Goal: Task Accomplishment & Management: Use online tool/utility

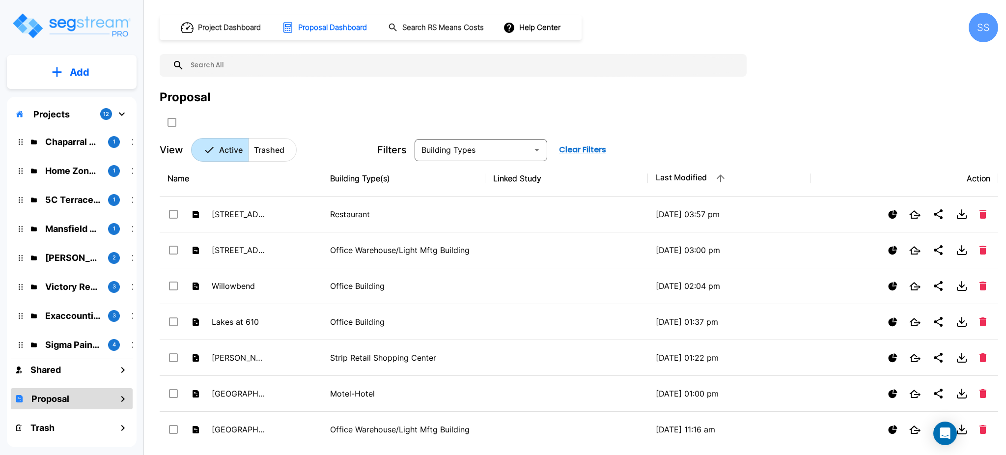
click at [39, 114] on p "Projects" at bounding box center [51, 114] width 36 height 13
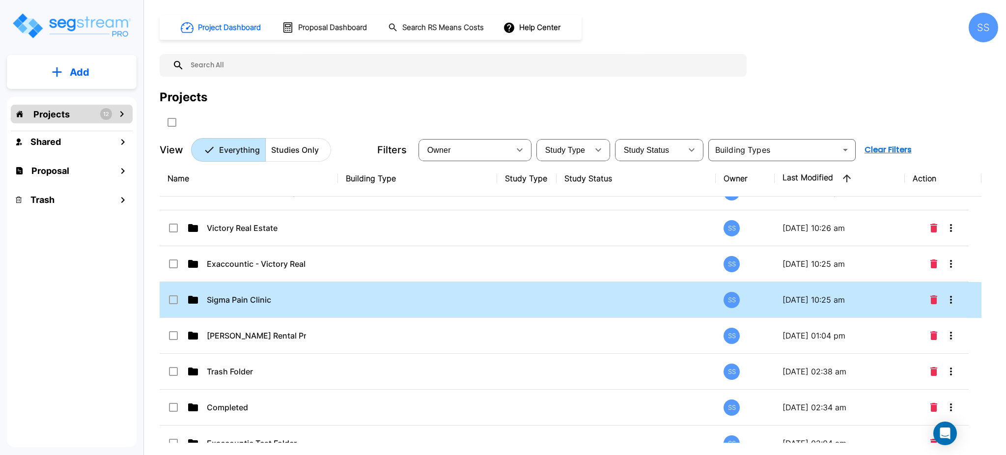
scroll to position [184, 0]
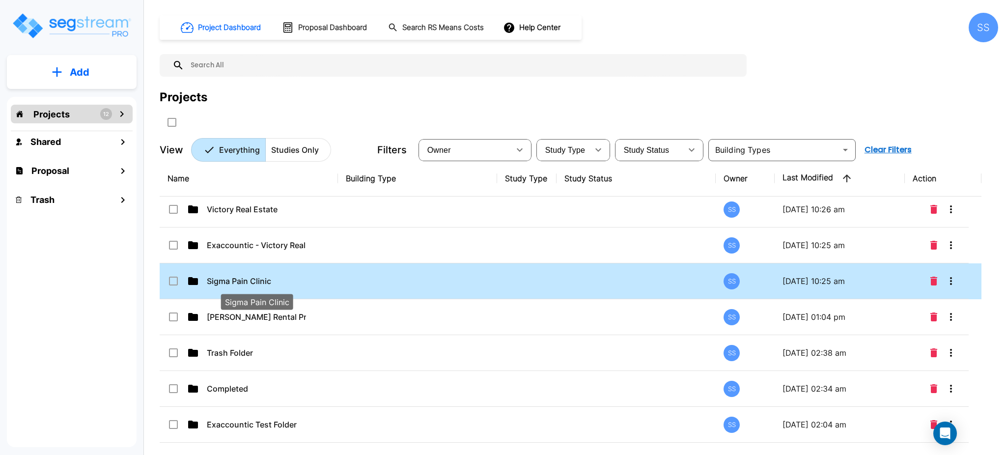
click at [237, 281] on p "Sigma Pain Clinic" at bounding box center [256, 281] width 99 height 12
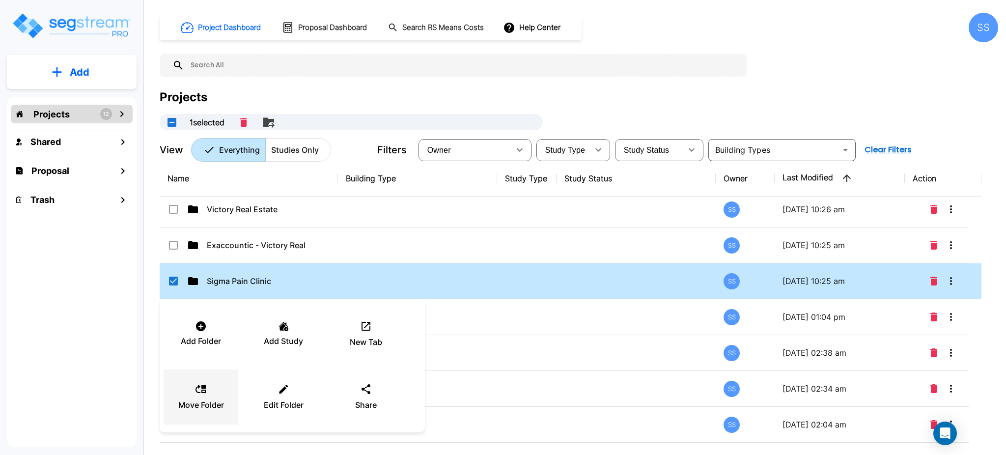
click at [194, 397] on div "Move Folder" at bounding box center [200, 396] width 59 height 49
checkbox input "false"
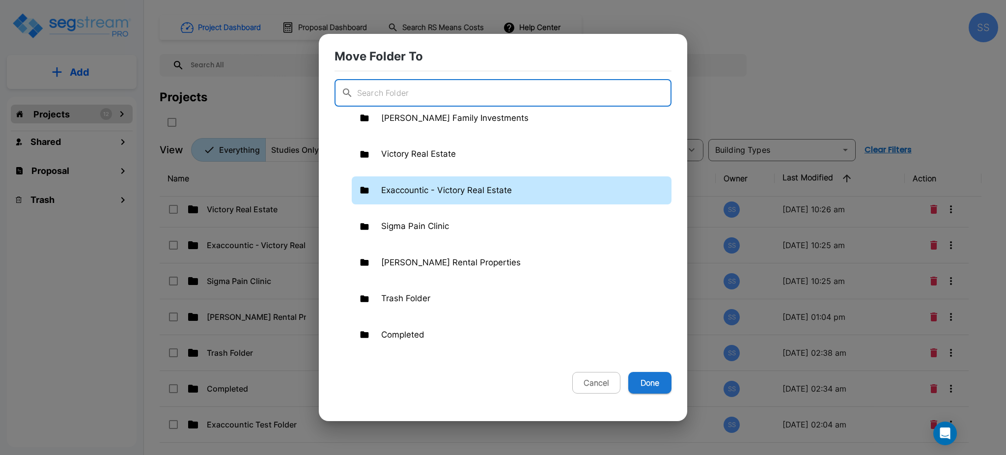
scroll to position [197, 0]
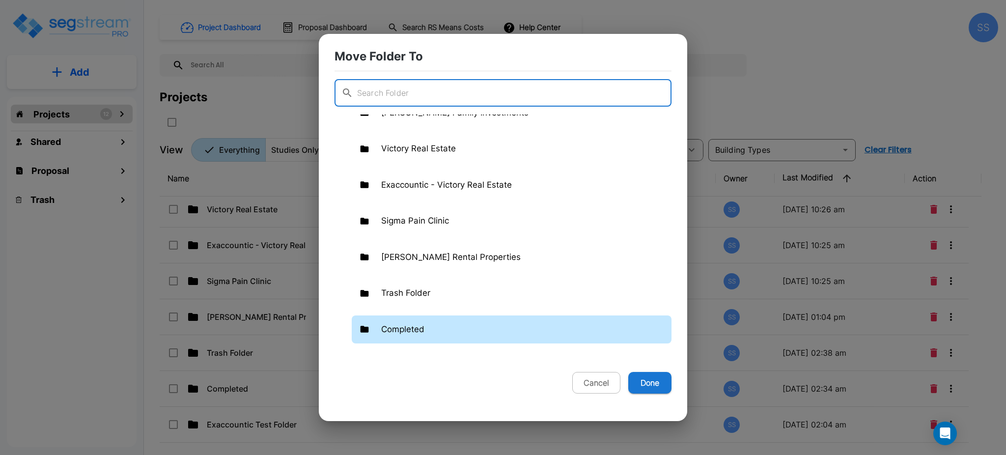
drag, startPoint x: 397, startPoint y: 335, endPoint x: 432, endPoint y: 337, distance: 34.9
click at [399, 335] on p "Completed" at bounding box center [402, 329] width 43 height 13
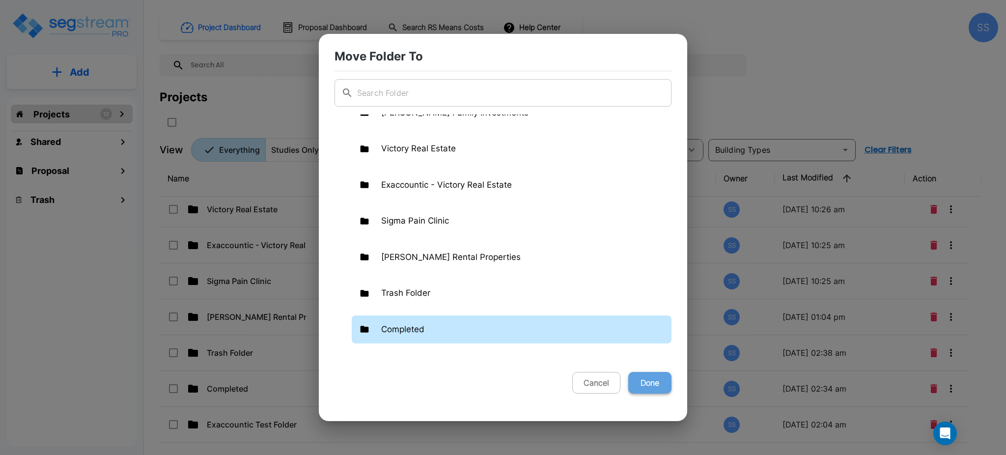
click at [650, 391] on button "Done" at bounding box center [649, 383] width 43 height 22
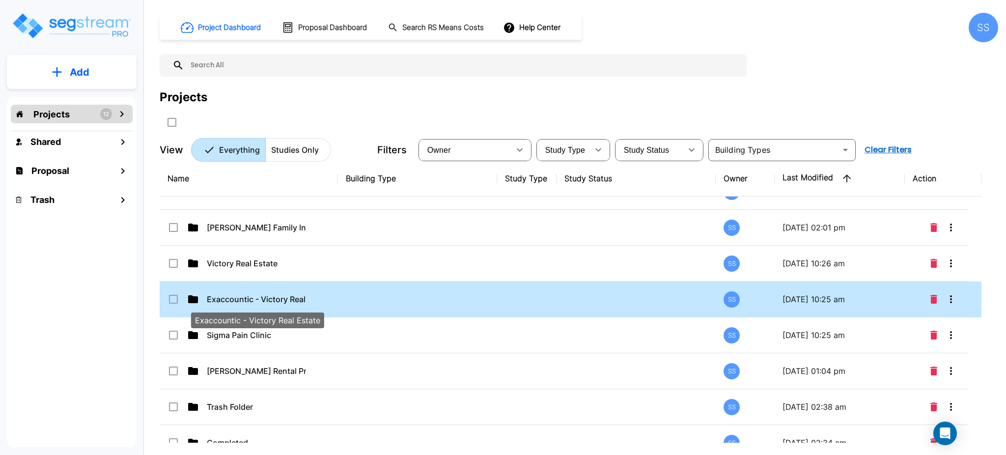
scroll to position [131, 0]
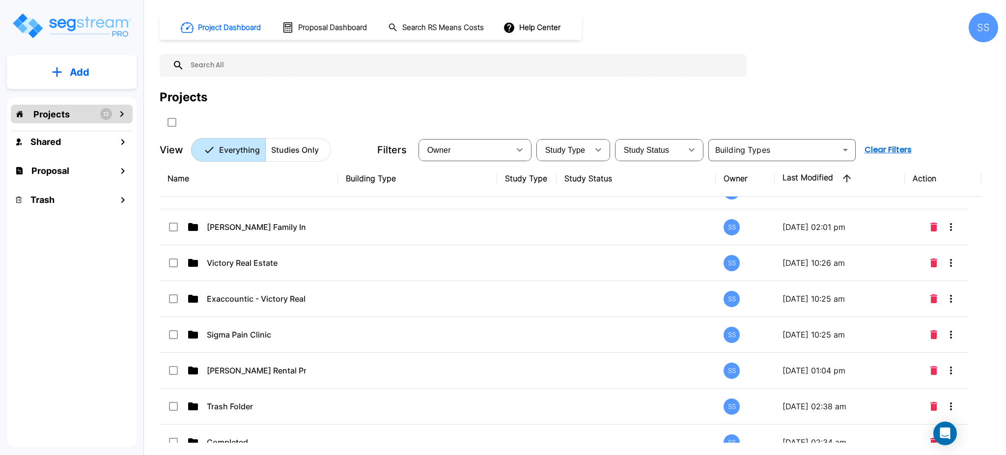
drag, startPoint x: 55, startPoint y: 113, endPoint x: 68, endPoint y: 118, distance: 13.7
click at [56, 114] on p "Projects" at bounding box center [51, 114] width 36 height 13
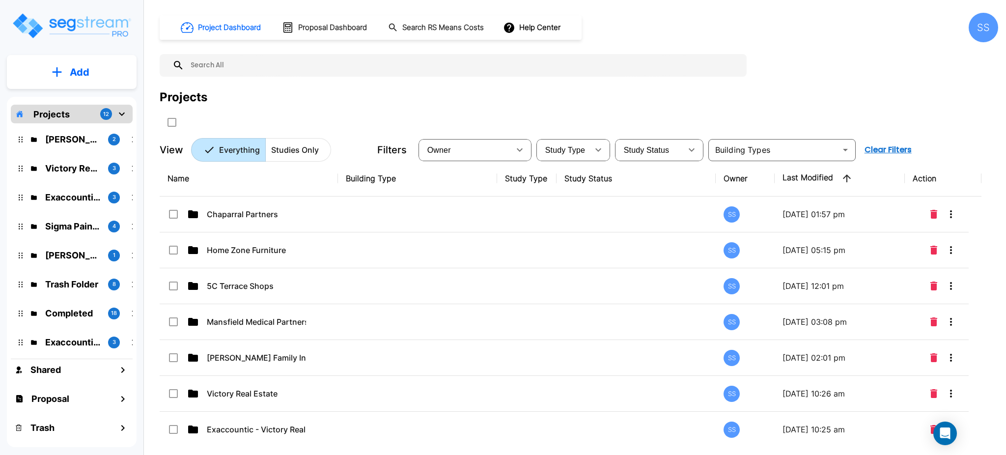
scroll to position [120, 0]
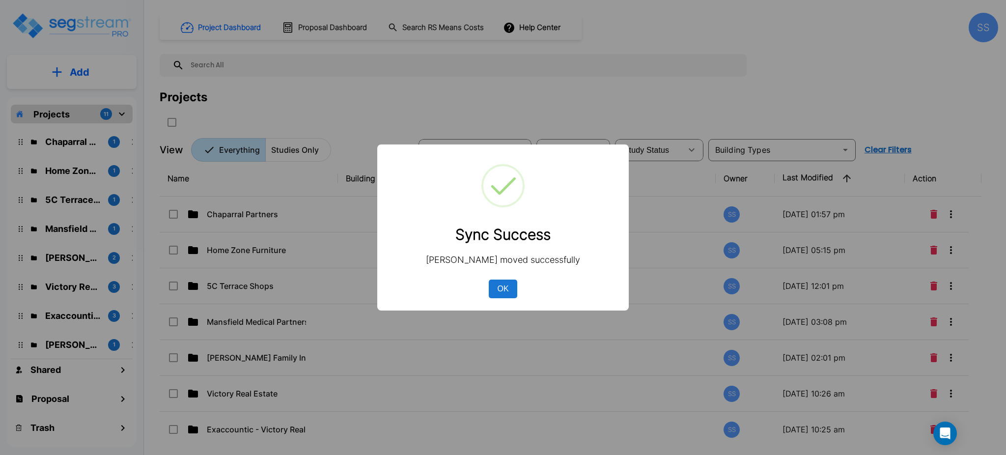
click at [492, 293] on button "OK" at bounding box center [503, 289] width 28 height 19
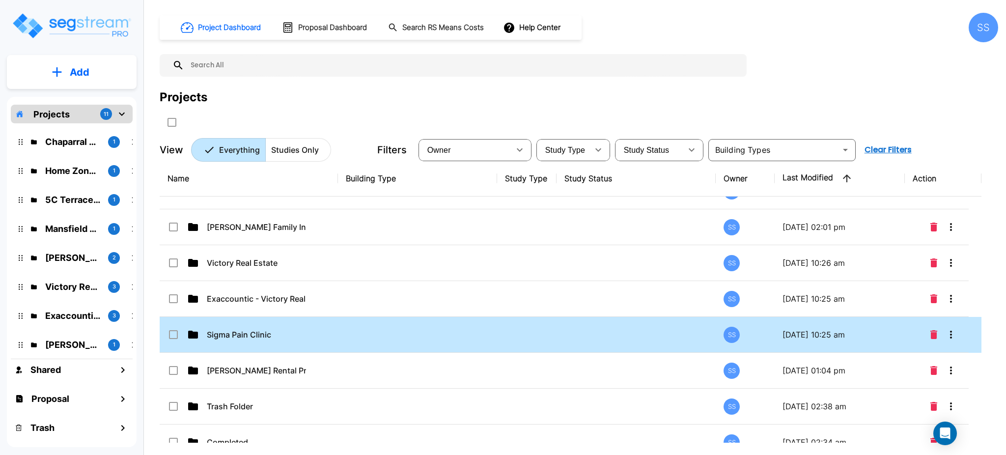
scroll to position [184, 0]
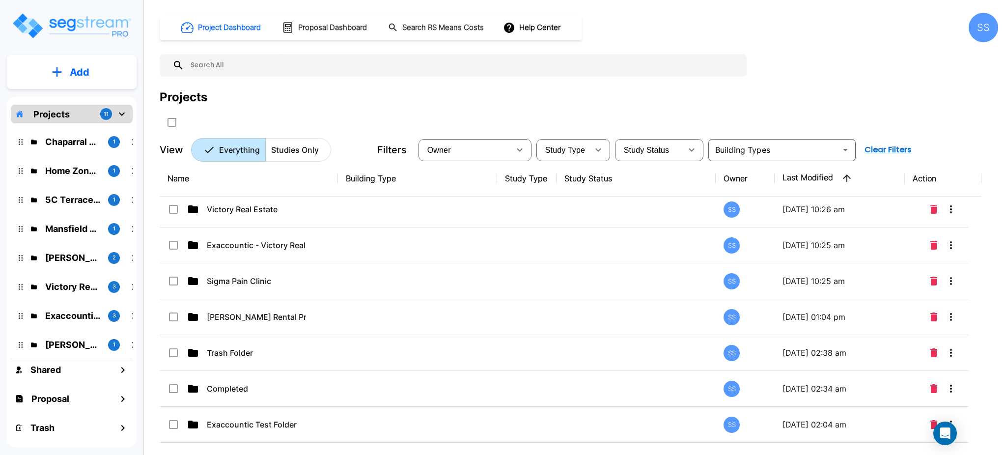
click at [69, 113] on div "Projects 11" at bounding box center [72, 114] width 122 height 19
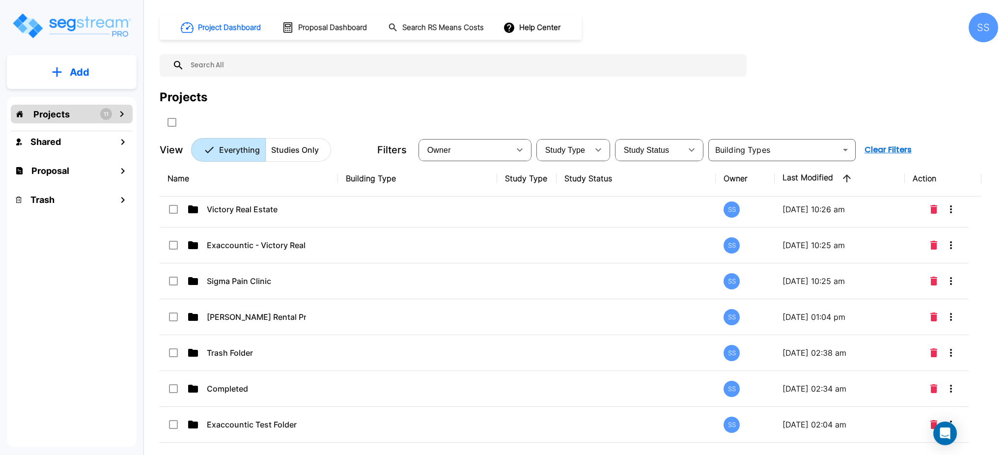
click at [302, 154] on p "Studies Only" at bounding box center [295, 150] width 48 height 12
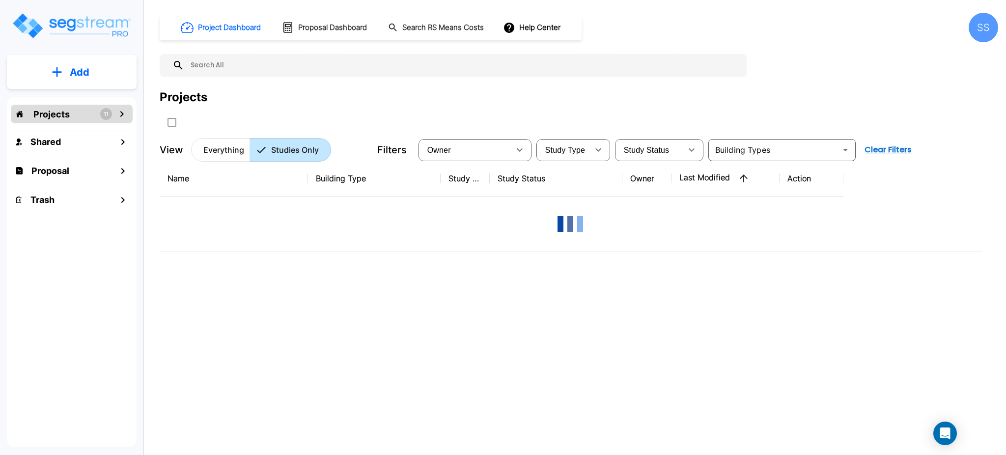
scroll to position [0, 0]
click at [229, 150] on p "Everything" at bounding box center [223, 150] width 41 height 12
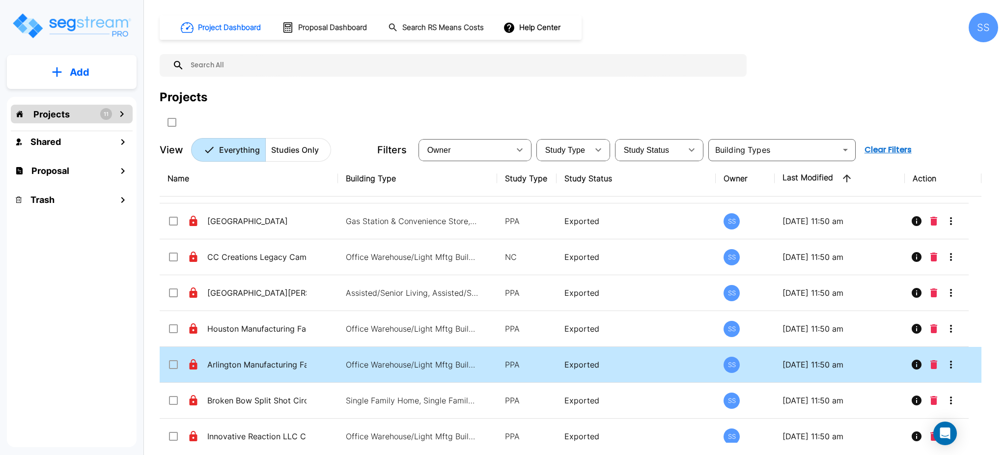
scroll to position [1572, 0]
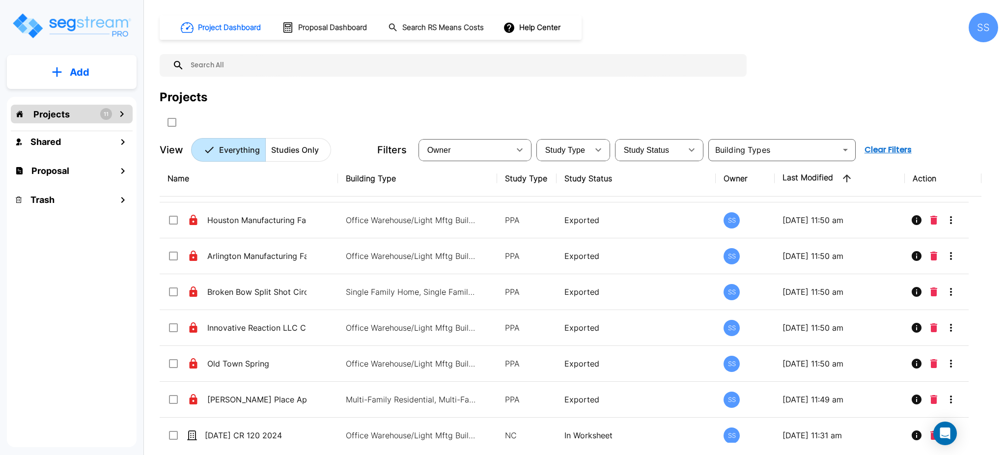
click at [278, 150] on p "Studies Only" at bounding box center [295, 150] width 48 height 12
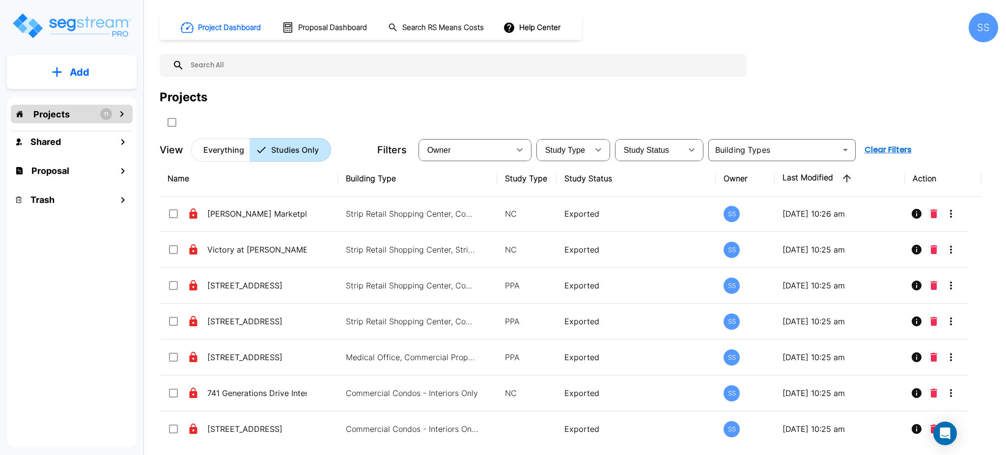
scroll to position [458, 0]
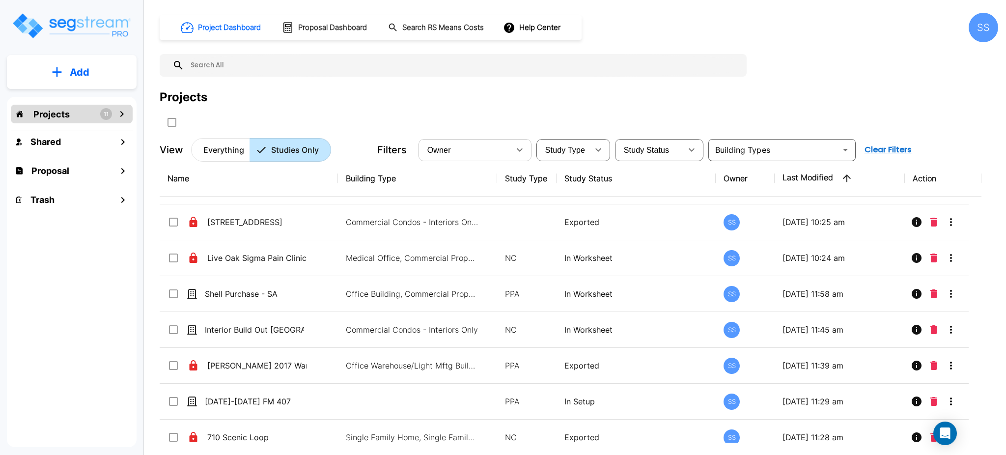
click at [514, 148] on icon "button" at bounding box center [520, 150] width 12 height 12
click at [577, 150] on span "Study Type" at bounding box center [565, 150] width 40 height 8
click at [653, 150] on span "Study Status" at bounding box center [647, 150] width 46 height 8
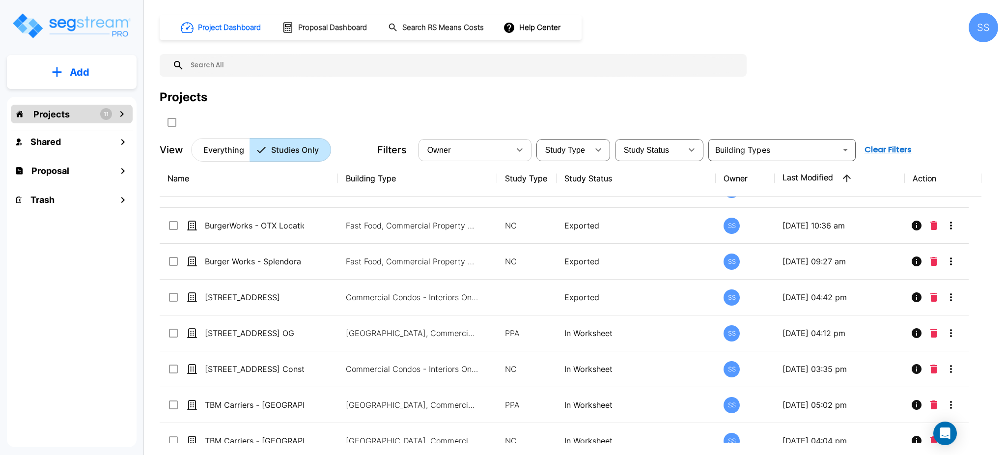
scroll to position [2162, 0]
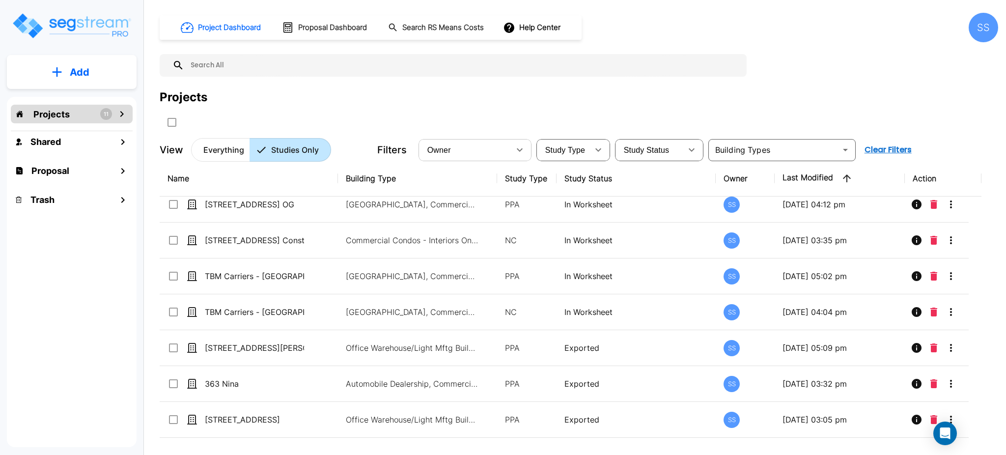
click at [123, 112] on icon "mailbox folders" at bounding box center [122, 114] width 12 height 12
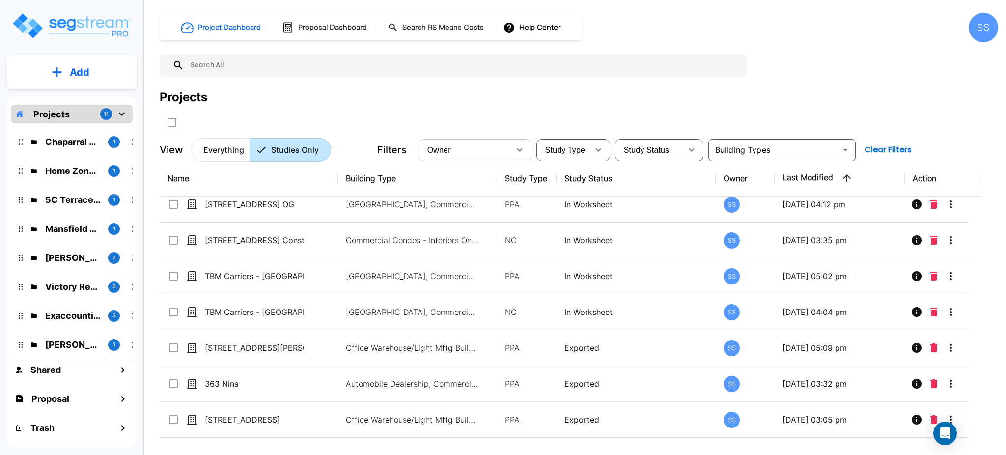
click at [35, 111] on p "Projects" at bounding box center [51, 114] width 36 height 13
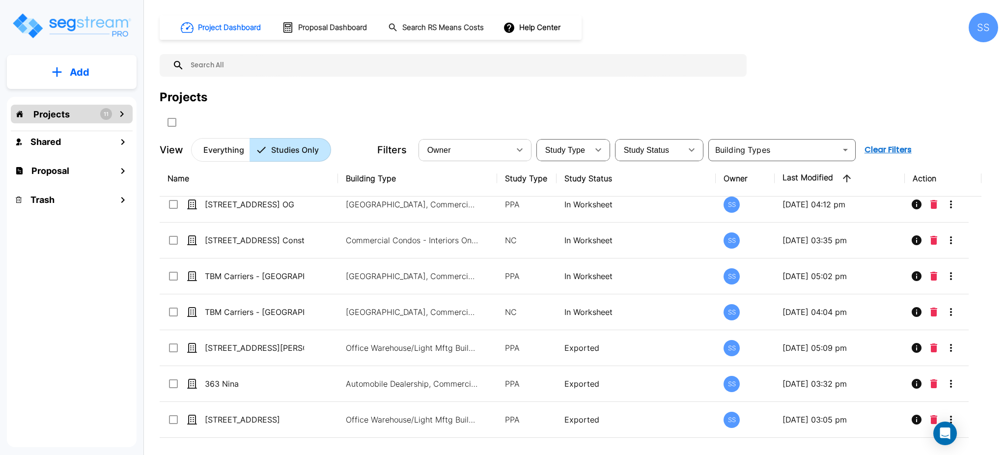
click at [35, 116] on p "Projects" at bounding box center [51, 114] width 36 height 13
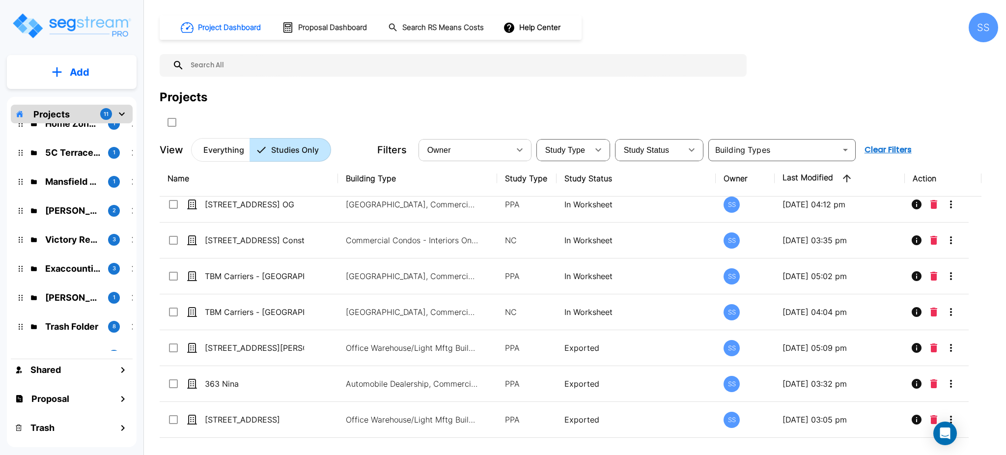
scroll to position [90, 0]
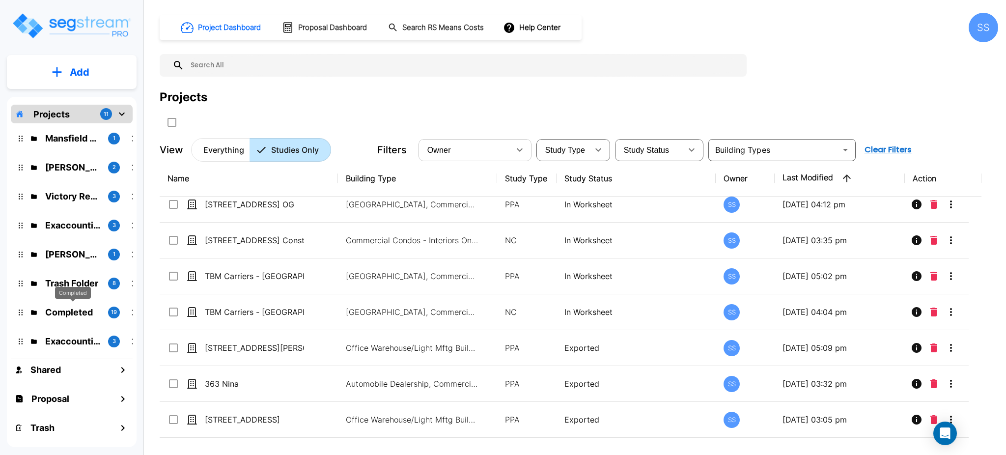
click at [72, 310] on p "Completed" at bounding box center [72, 312] width 55 height 13
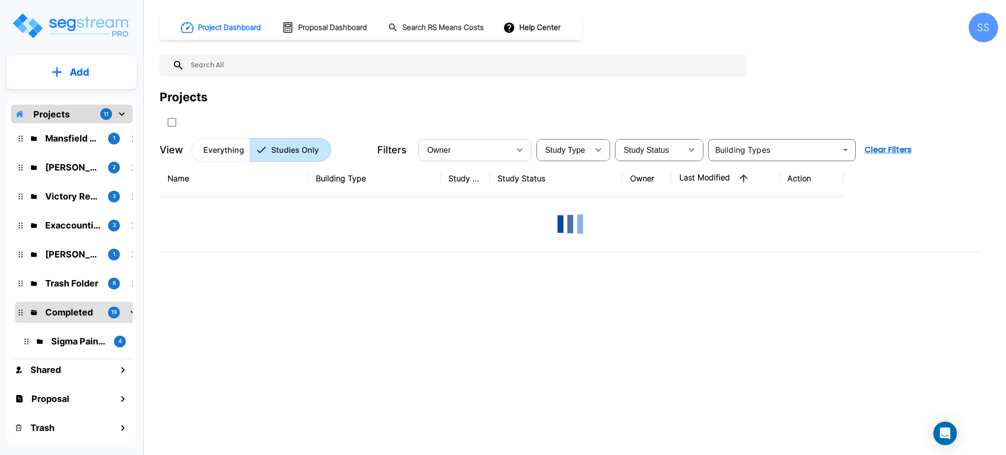
scroll to position [0, 0]
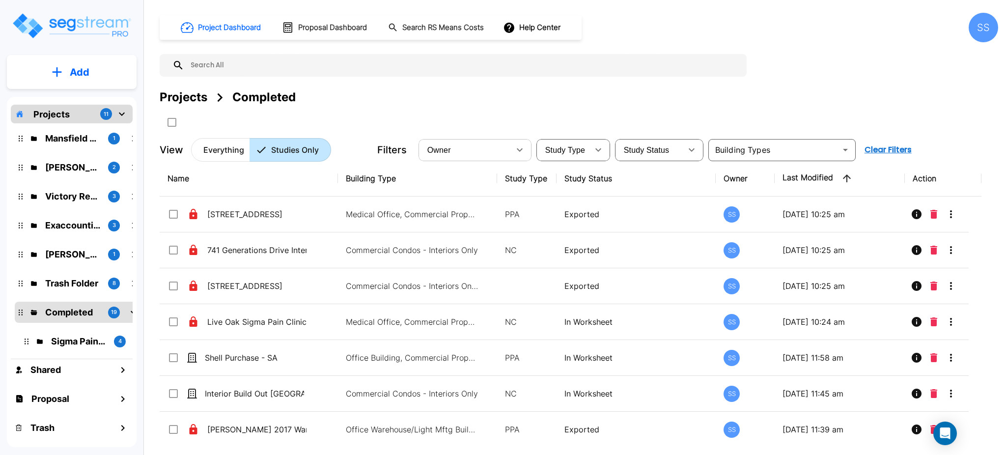
click at [203, 157] on button "Everything" at bounding box center [220, 150] width 59 height 24
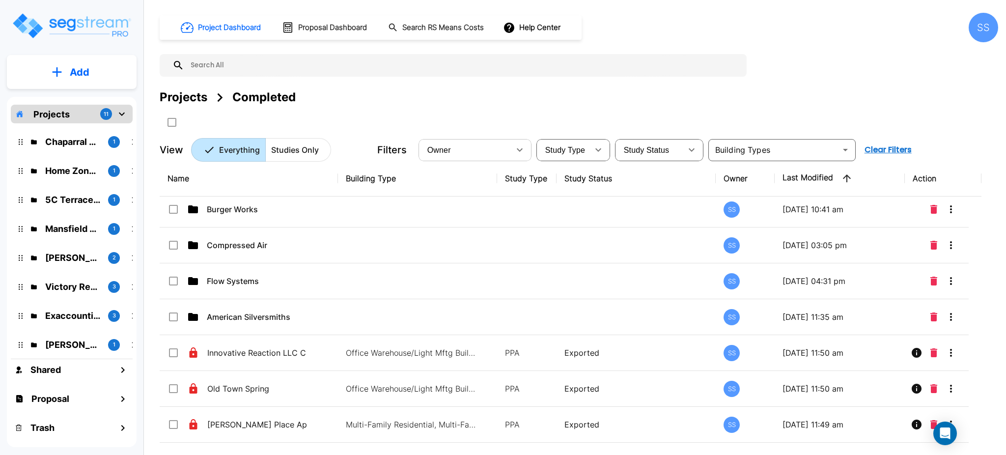
click at [53, 108] on p "Projects" at bounding box center [51, 114] width 36 height 13
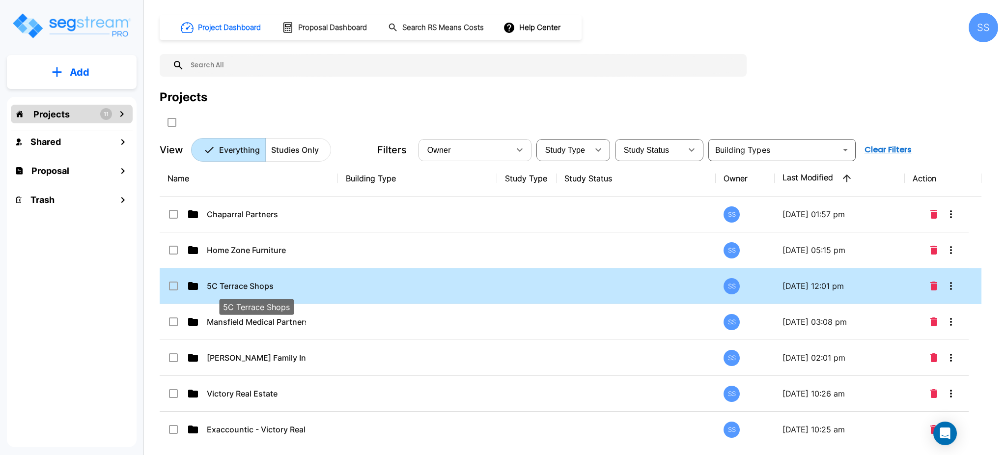
click at [237, 285] on p "5C Terrace Shops" at bounding box center [256, 286] width 99 height 12
checkbox input "true"
click at [237, 285] on p "5C Terrace Shops" at bounding box center [256, 286] width 99 height 12
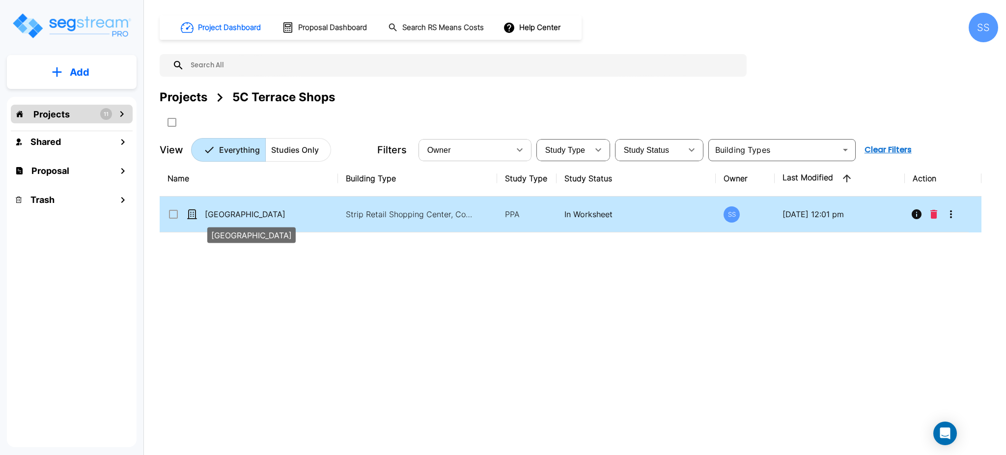
click at [244, 213] on p "[GEOGRAPHIC_DATA]" at bounding box center [254, 214] width 99 height 12
checkbox input "true"
click at [244, 213] on p "[GEOGRAPHIC_DATA]" at bounding box center [254, 214] width 99 height 12
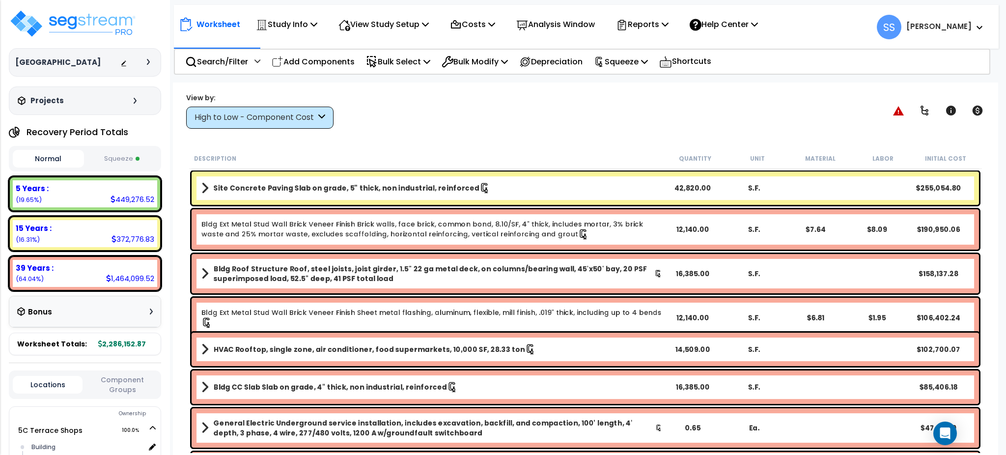
click at [132, 158] on button "Squeeze" at bounding box center [121, 158] width 71 height 17
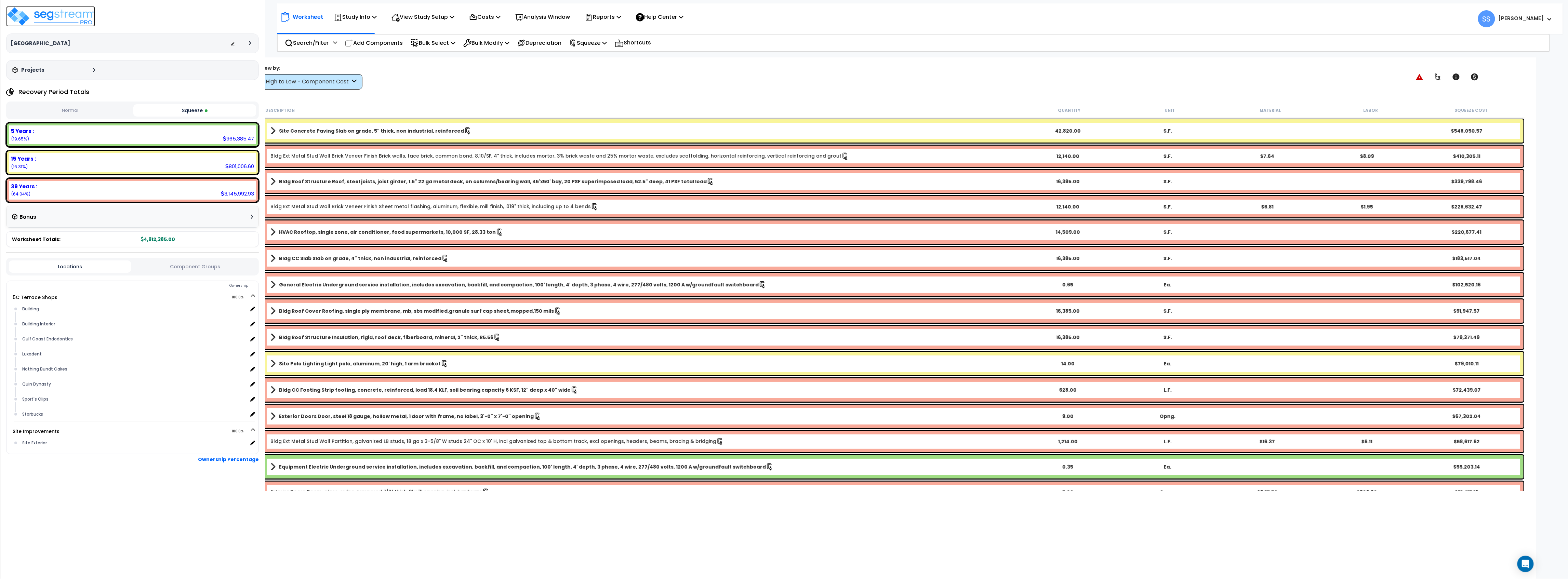
click at [59, 22] on img at bounding box center [51, 16] width 89 height 20
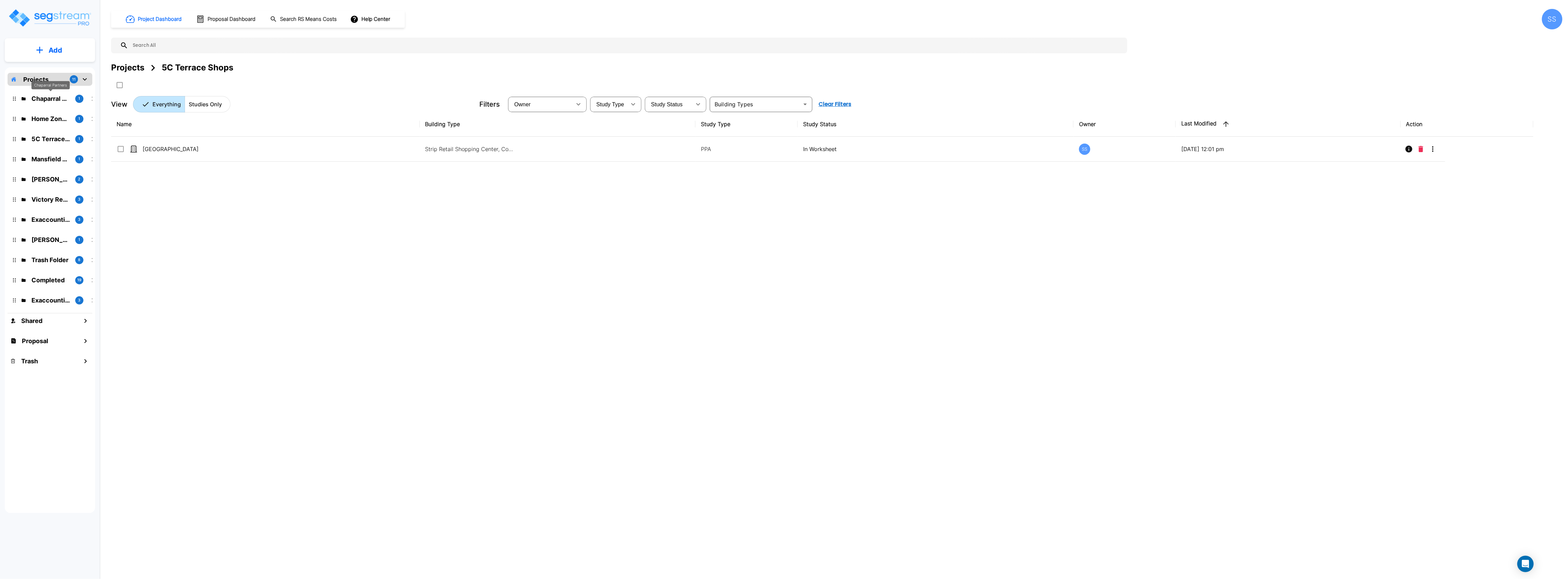
click at [35, 99] on p "Chaparral Partners" at bounding box center [50, 98] width 38 height 9
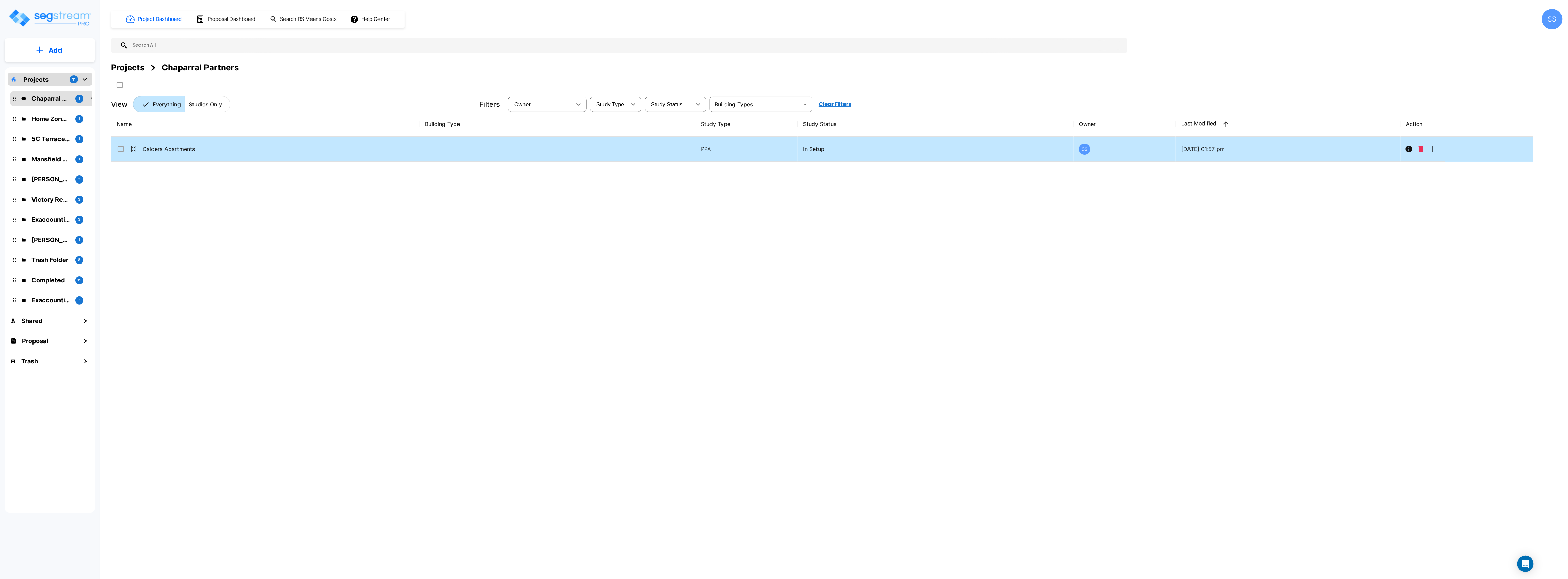
click at [175, 145] on td "Caldera Apartments" at bounding box center [266, 150] width 309 height 25
checkbox input "true"
click at [175, 145] on td "Caldera Apartments" at bounding box center [266, 150] width 309 height 25
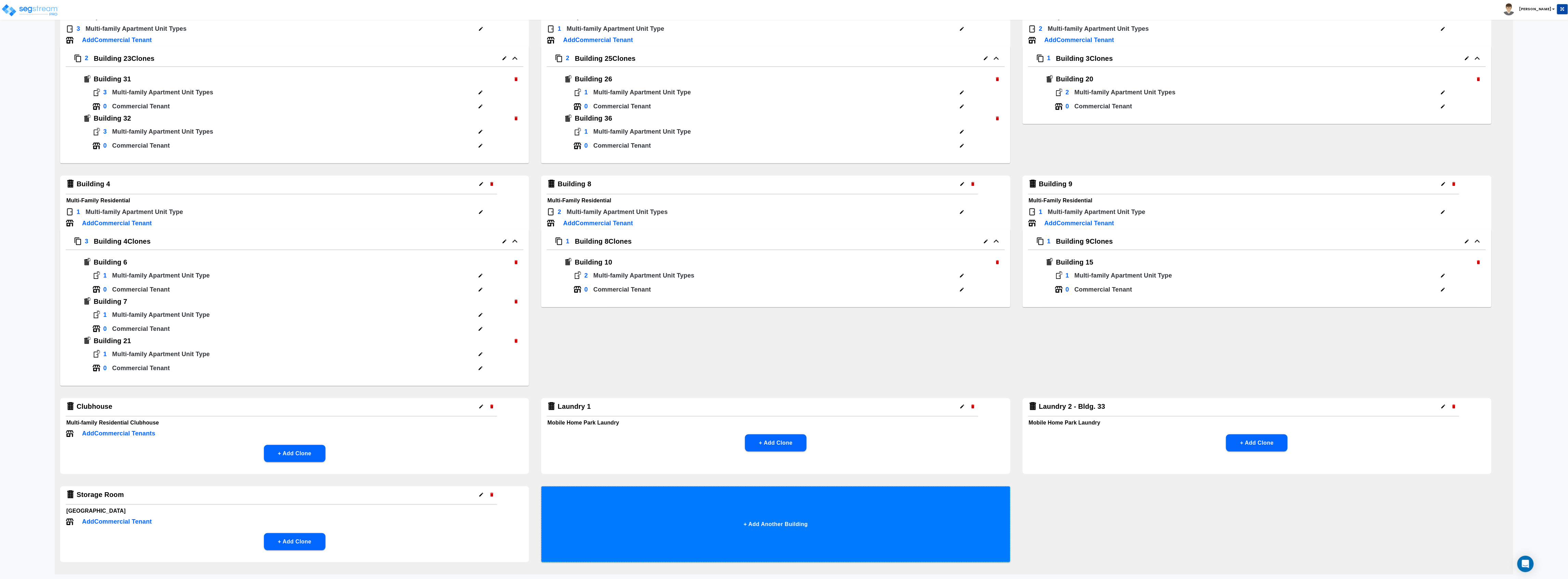
scroll to position [500, 0]
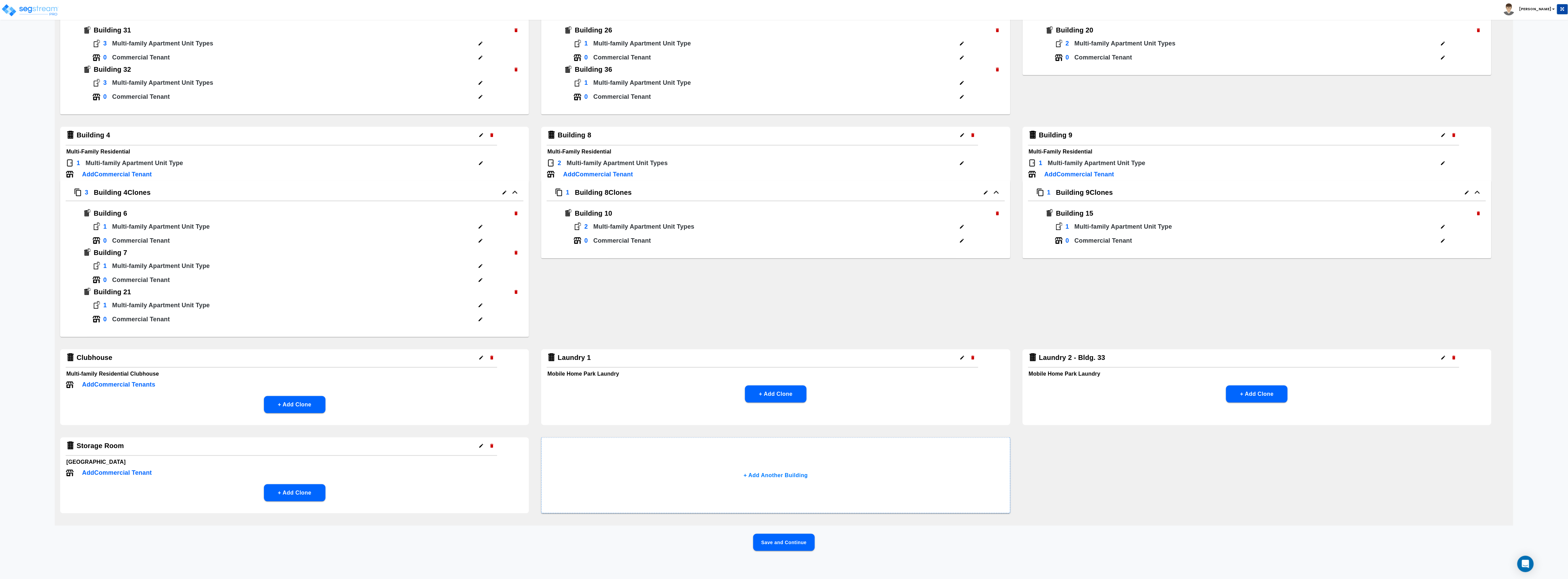
click at [795, 539] on button "Save and Continue" at bounding box center [784, 542] width 61 height 17
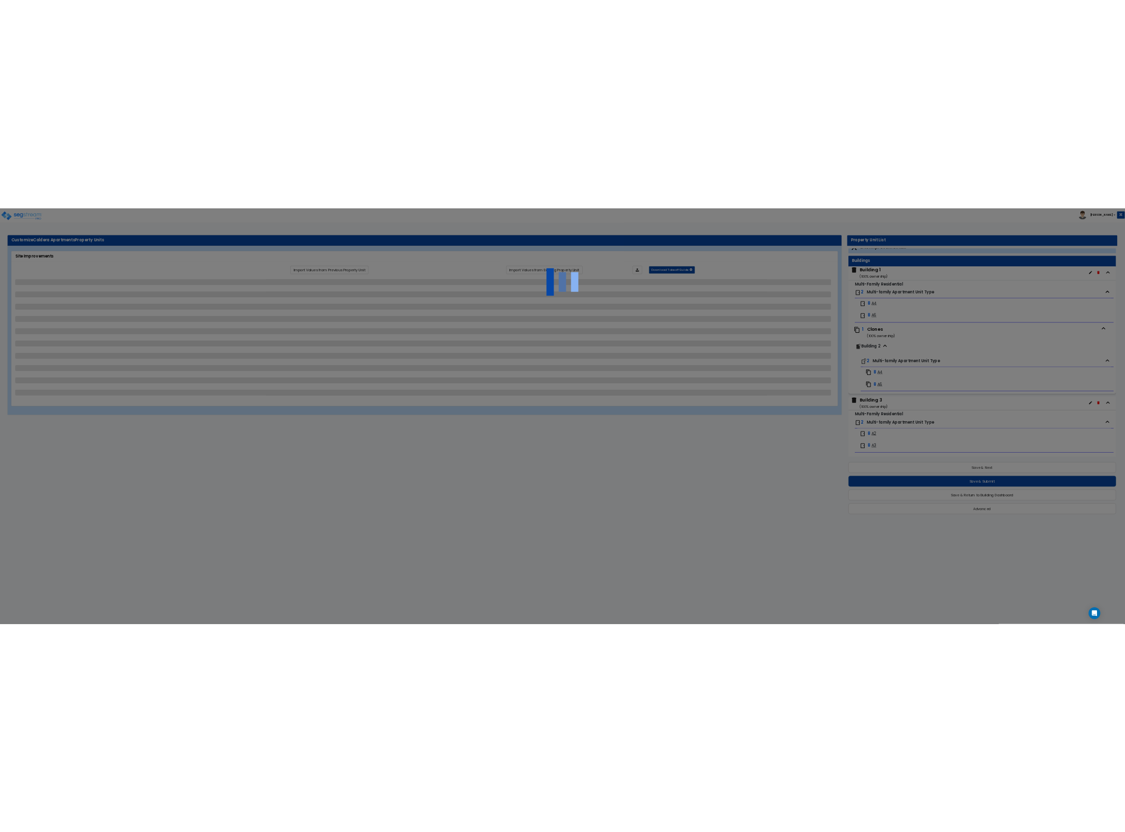
scroll to position [0, 0]
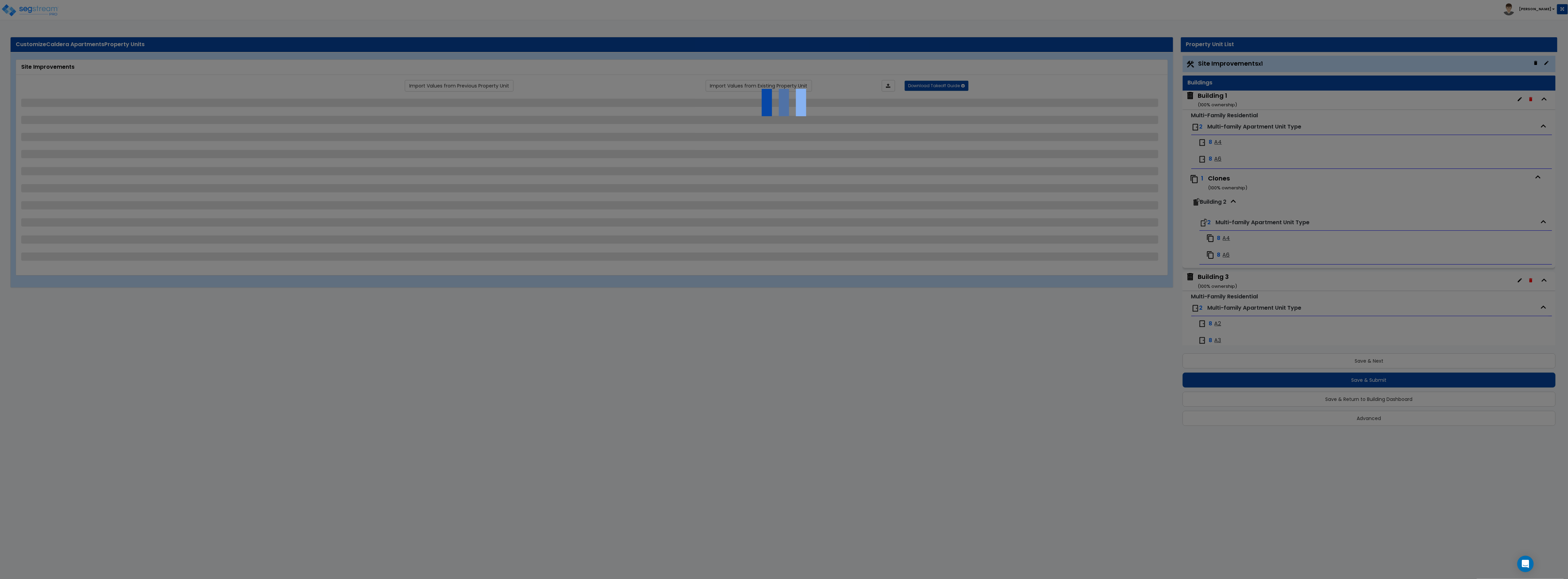
select select "2"
select select "1"
select select "2"
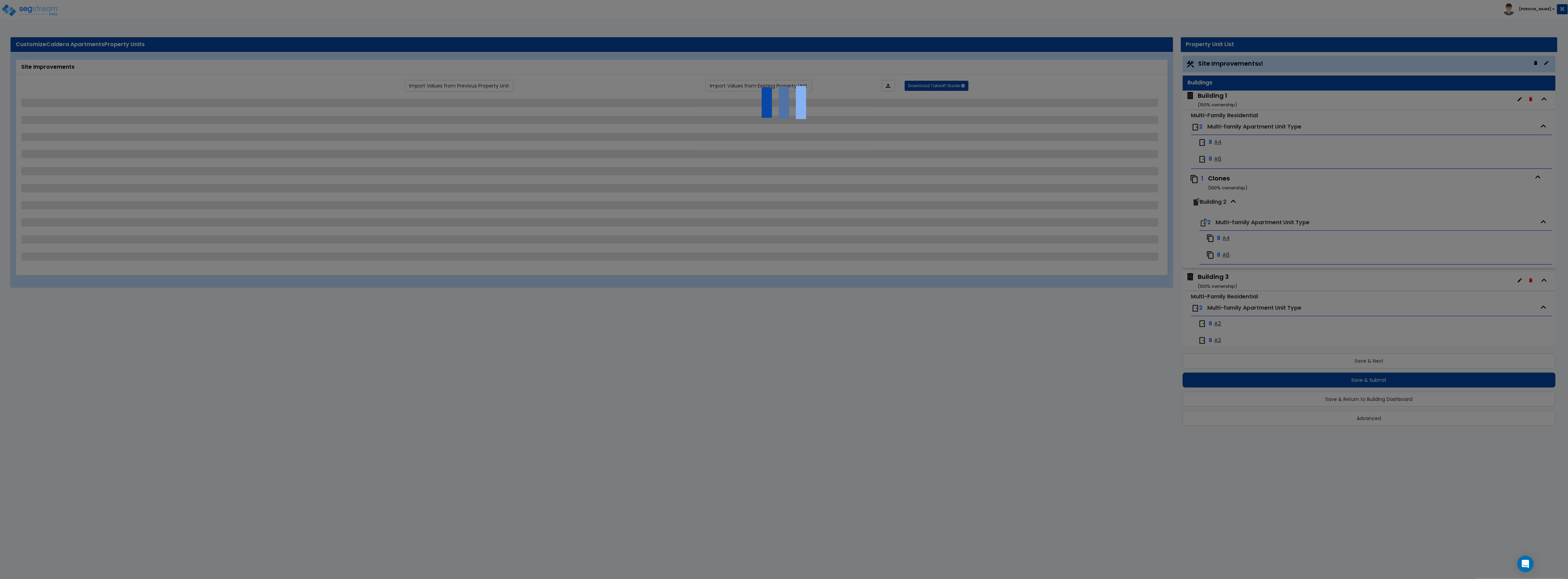
select select "1"
select select "6"
select select "2"
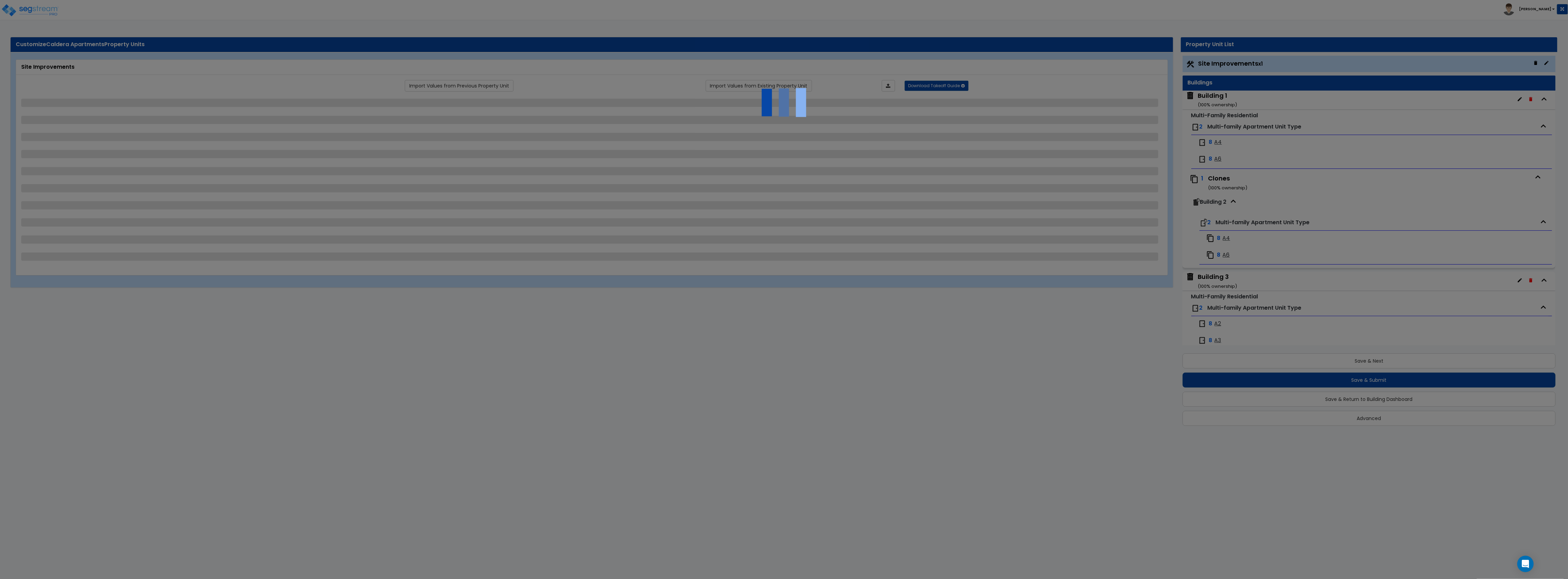
select select "3"
select select "1"
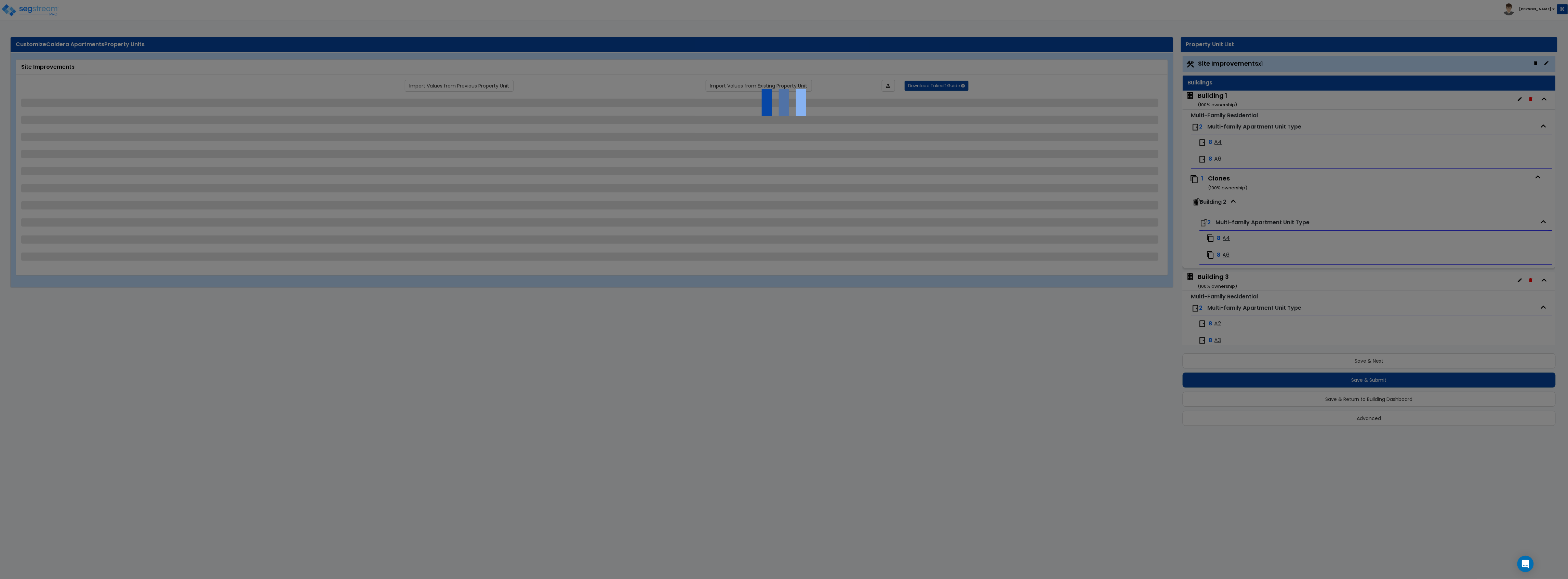
select select "2"
select select "1"
select select "2"
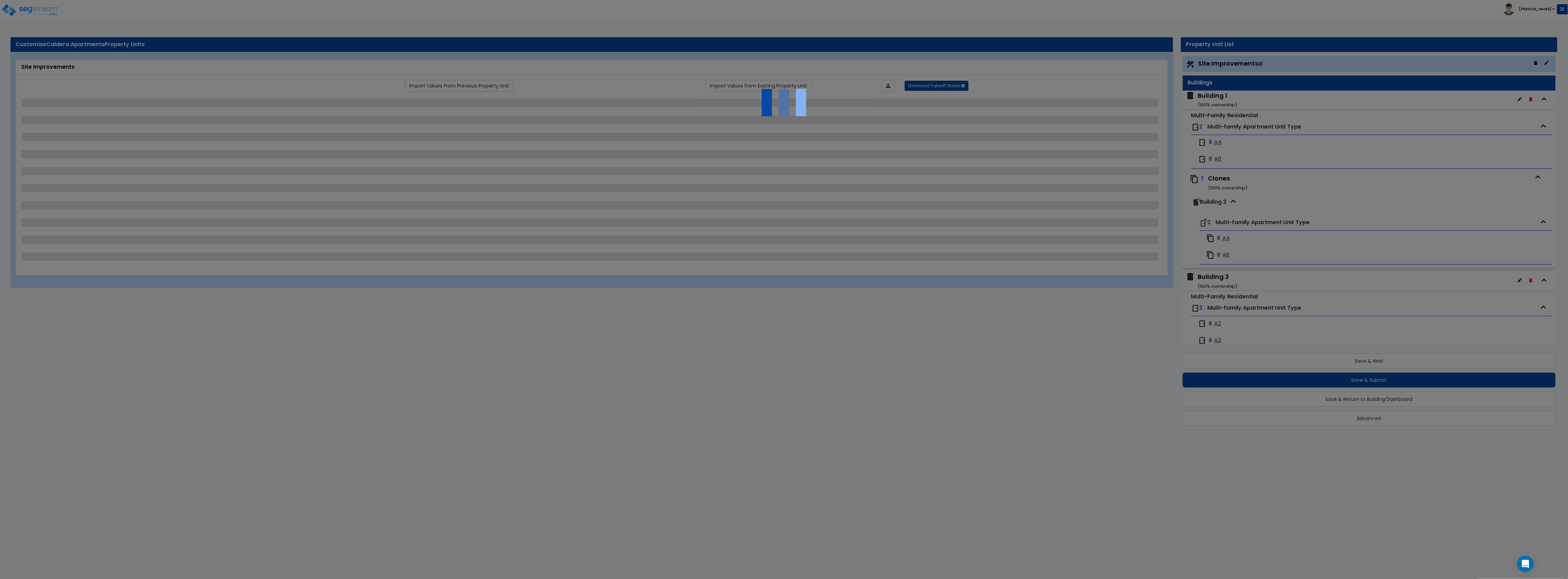
select select "2"
select select "1"
select select "2"
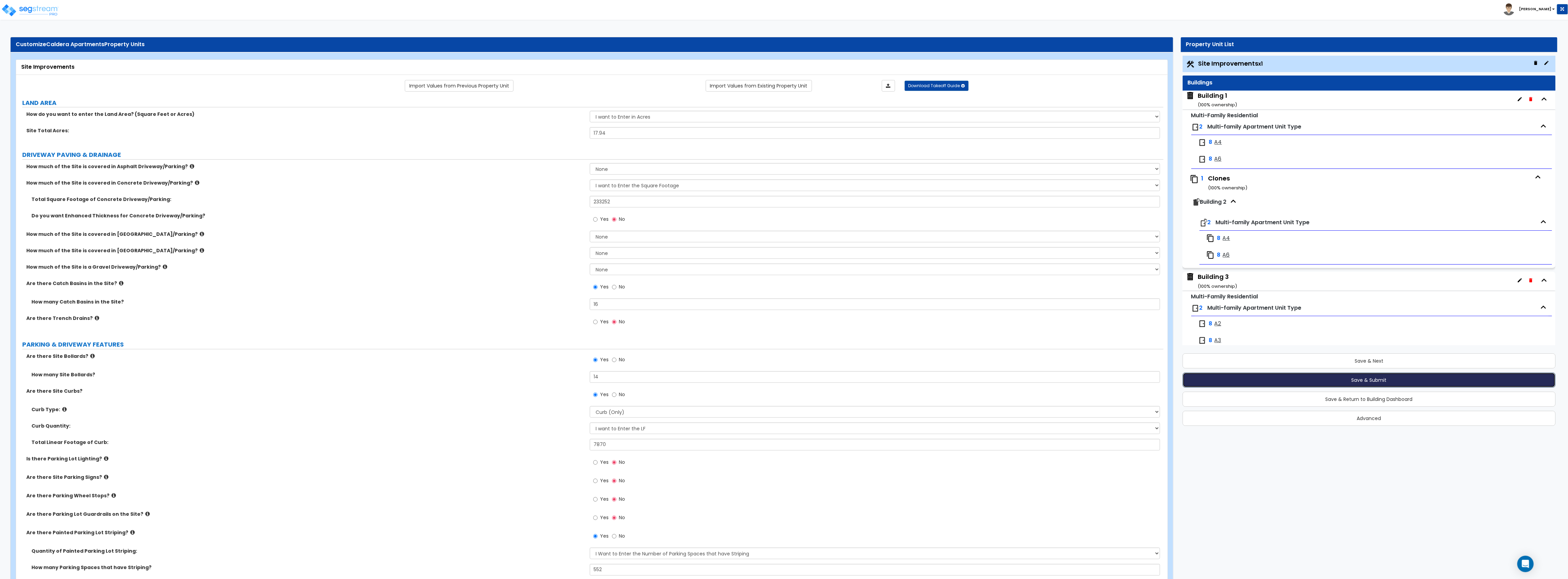
click at [1336, 382] on button "Save & Submit" at bounding box center [1369, 380] width 373 height 15
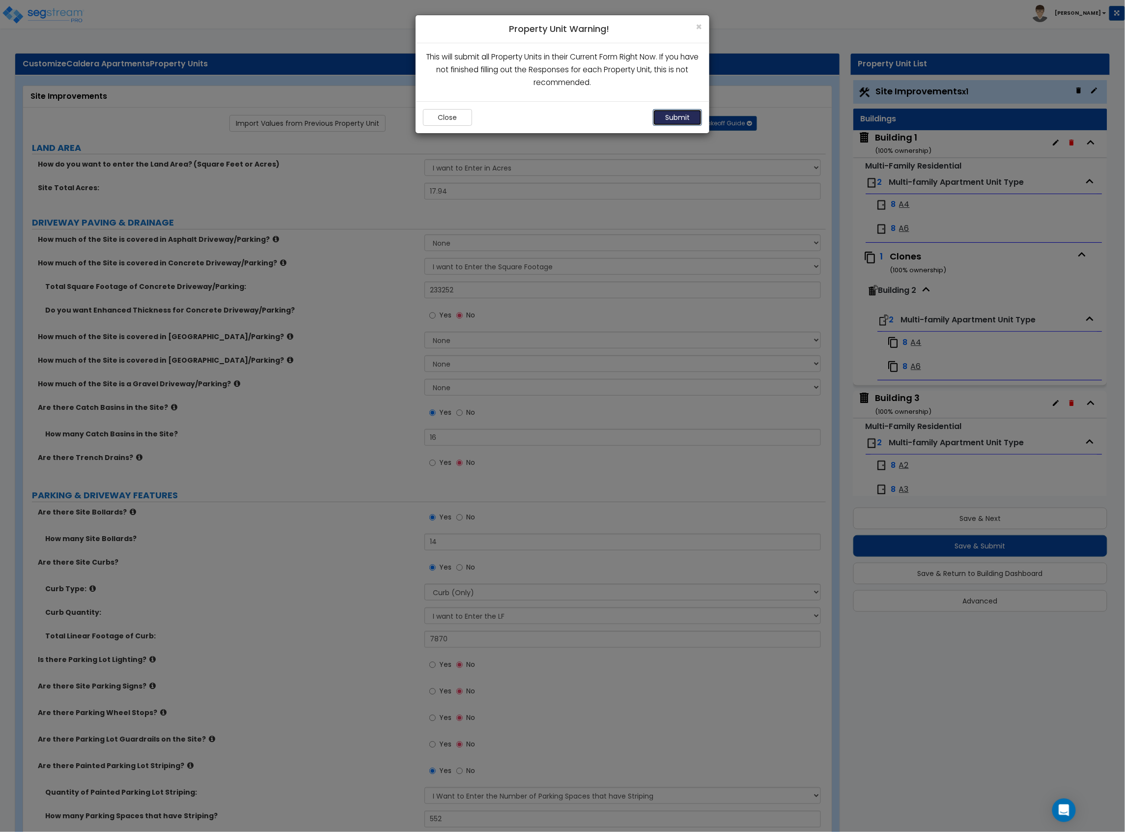
click at [674, 112] on button "Submit" at bounding box center [677, 117] width 49 height 17
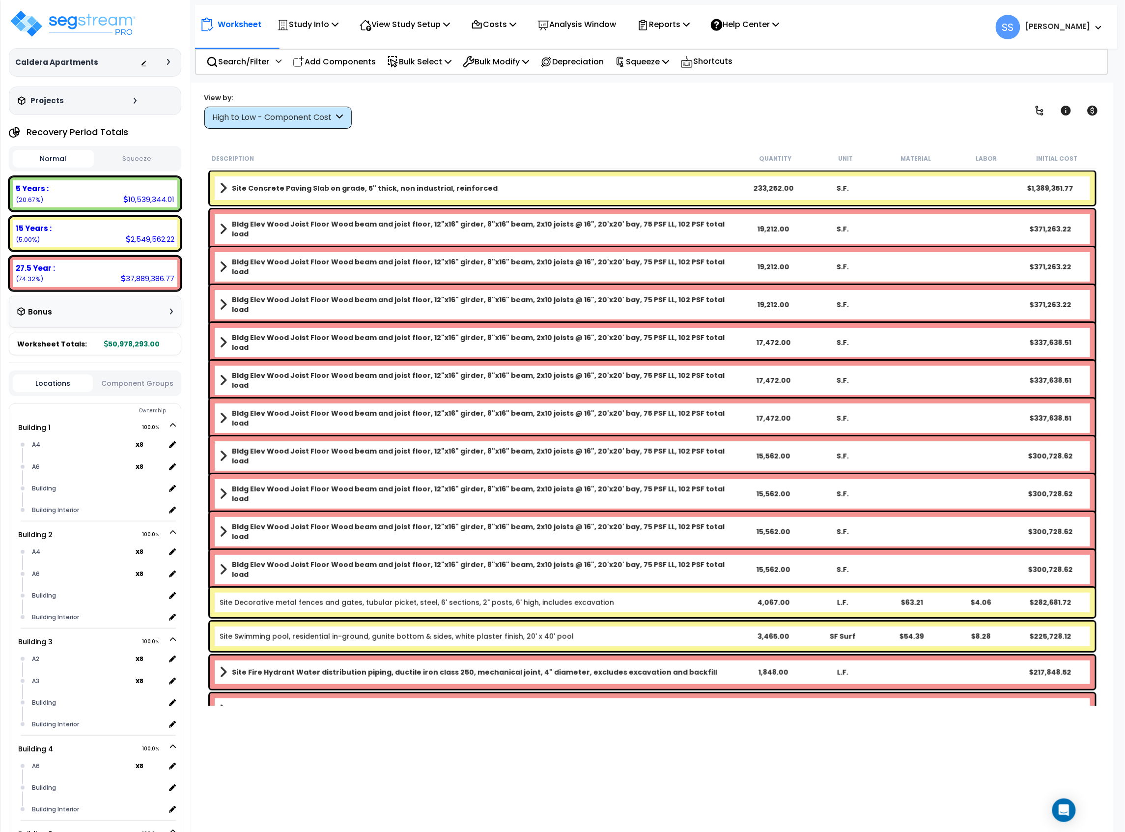
click at [421, 127] on div "View by: High to Low - Component Cost High to Low - Component Cost" at bounding box center [652, 110] width 903 height 36
click at [487, 126] on div "View by: High to Low - Component Cost High to Low - Component Cost" at bounding box center [652, 110] width 903 height 36
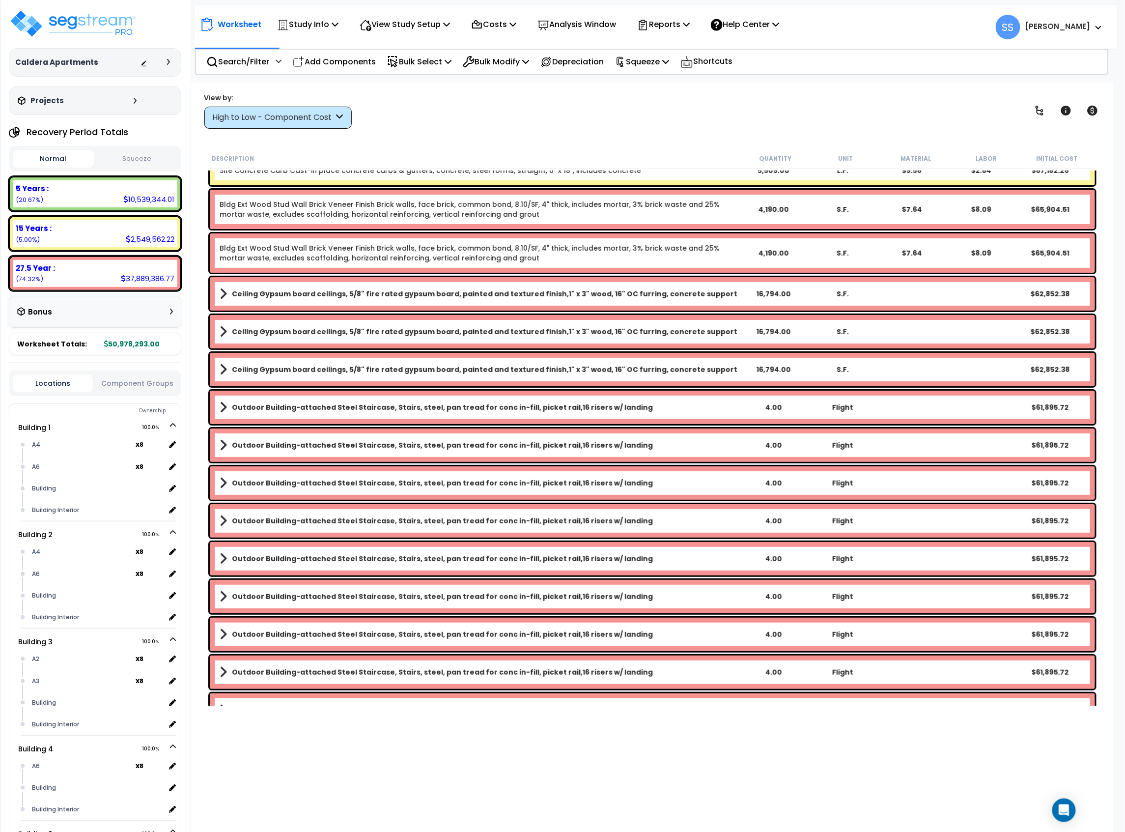
scroll to position [3144, 0]
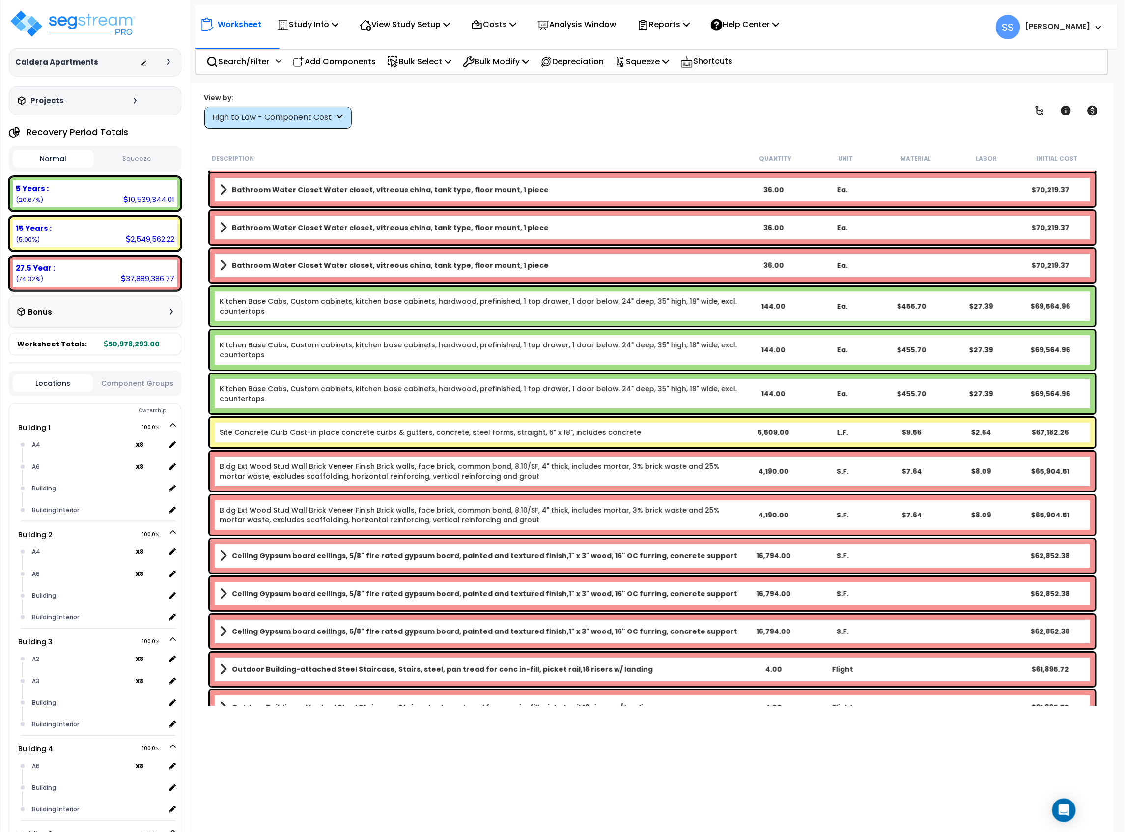
click at [288, 114] on div "High to Low - Component Cost" at bounding box center [273, 117] width 121 height 11
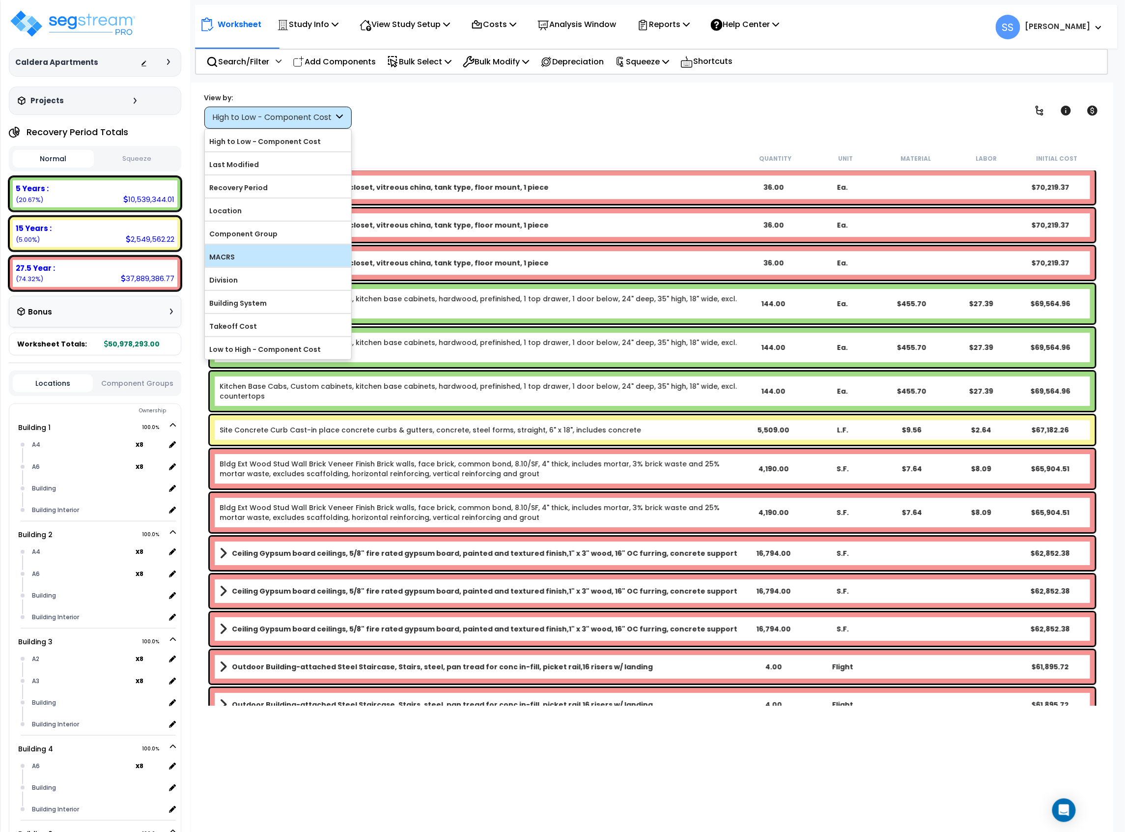
click at [236, 251] on div "MACRS" at bounding box center [278, 256] width 146 height 22
click at [246, 254] on label "MACRS" at bounding box center [278, 257] width 146 height 15
click at [0, 0] on input "MACRS" at bounding box center [0, 0] width 0 height 0
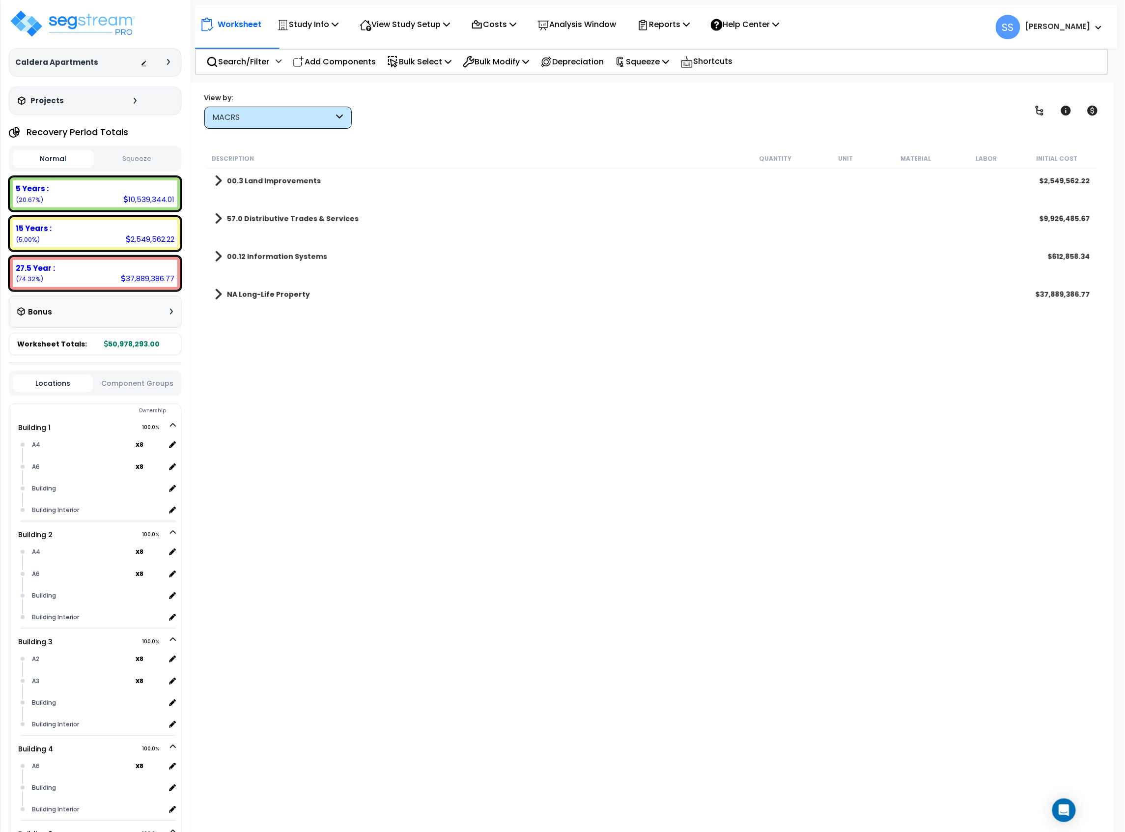
scroll to position [0, 0]
click at [222, 183] on link "00.3 Land Improvements" at bounding box center [268, 181] width 106 height 14
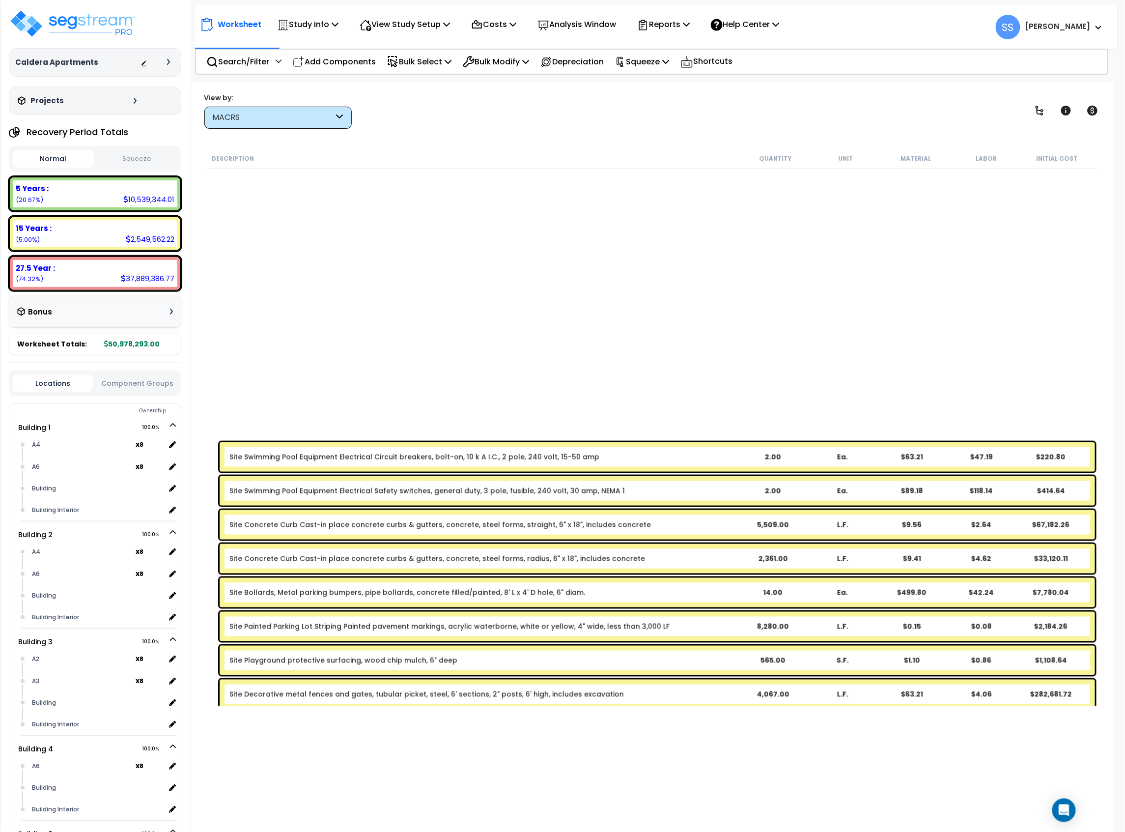
scroll to position [917, 0]
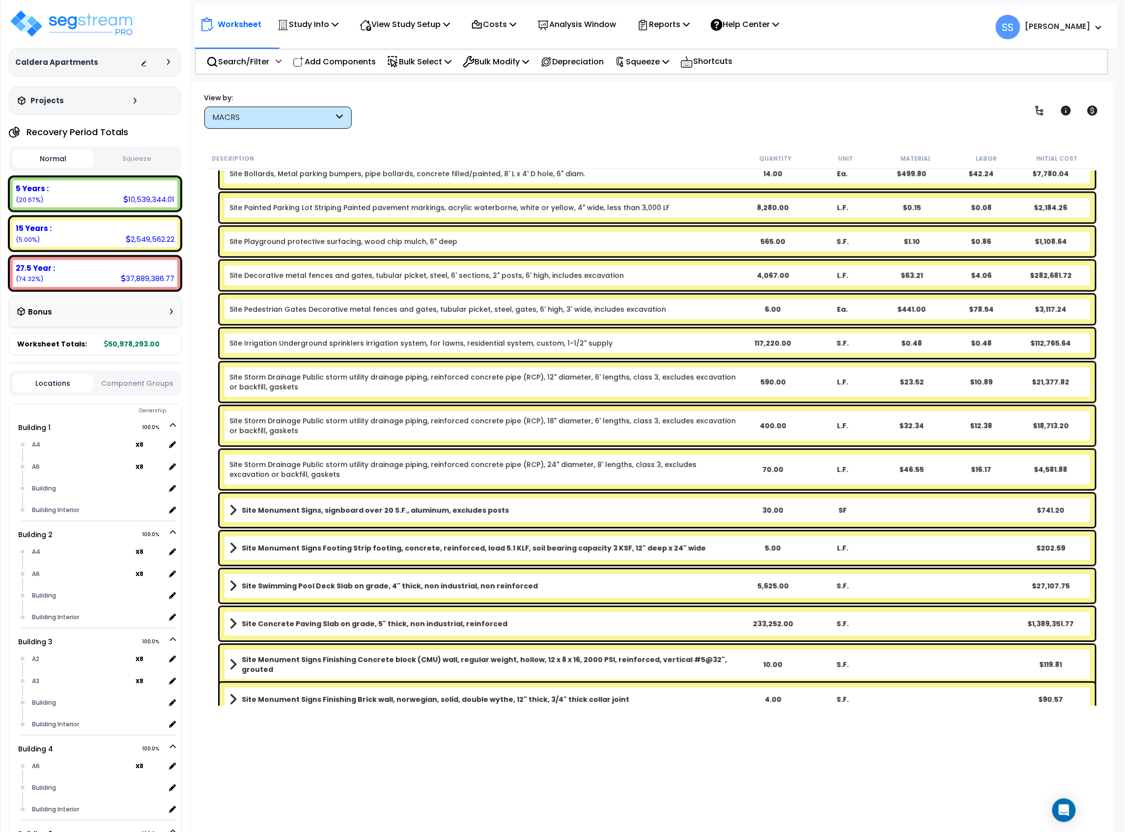
click at [631, 114] on div "View by: MACRS High to Low - Component Cost" at bounding box center [652, 110] width 903 height 36
click at [533, 126] on div "View by: MACRS High to Low - Component Cost" at bounding box center [652, 110] width 903 height 36
drag, startPoint x: 41, startPoint y: 14, endPoint x: 104, endPoint y: 23, distance: 63.5
click at [42, 14] on img at bounding box center [73, 23] width 128 height 29
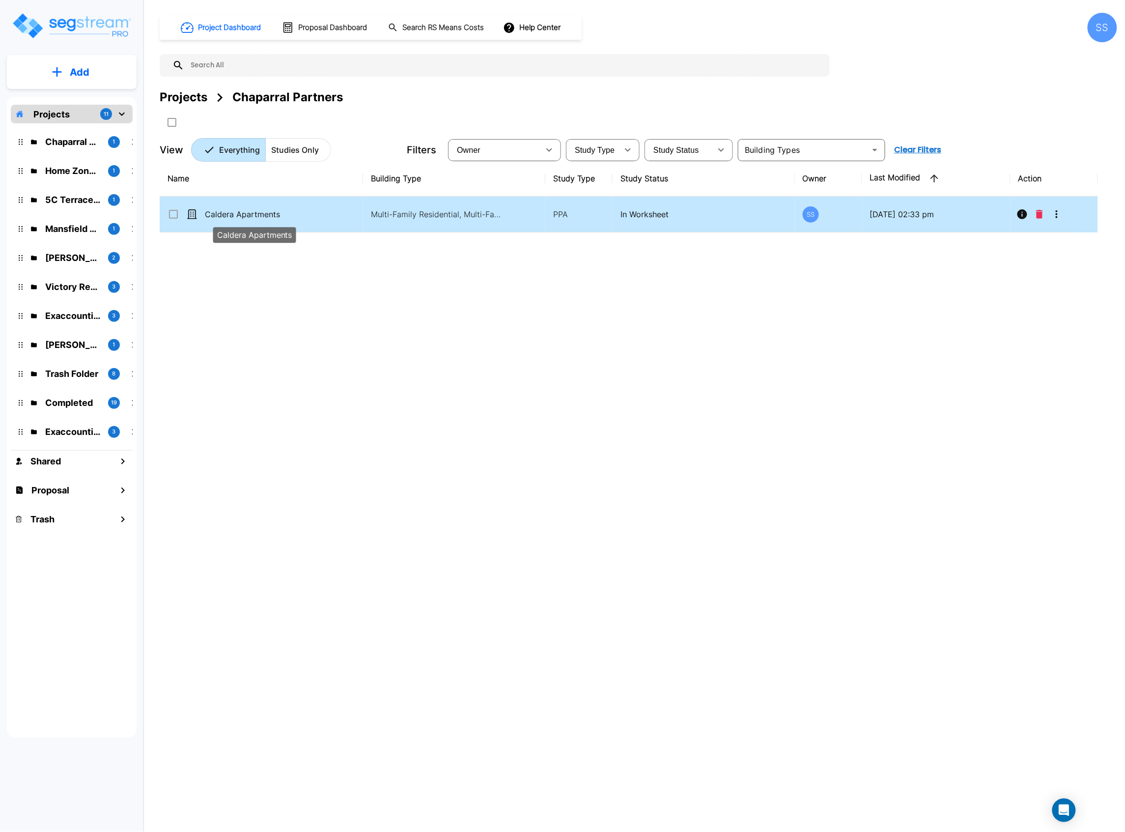
click at [263, 219] on p "Caldera Apartments" at bounding box center [254, 214] width 99 height 12
checkbox input "true"
click at [263, 219] on p "Caldera Apartments" at bounding box center [254, 214] width 99 height 12
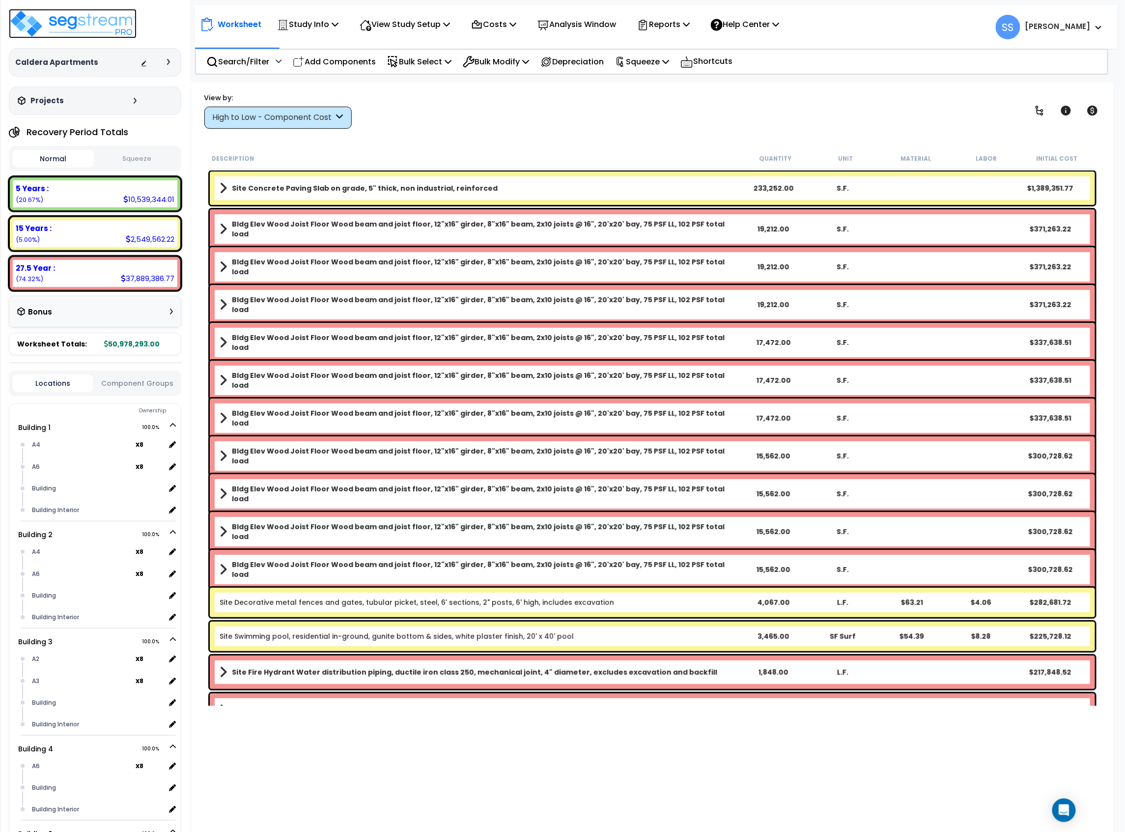
click at [77, 23] on img at bounding box center [73, 23] width 128 height 29
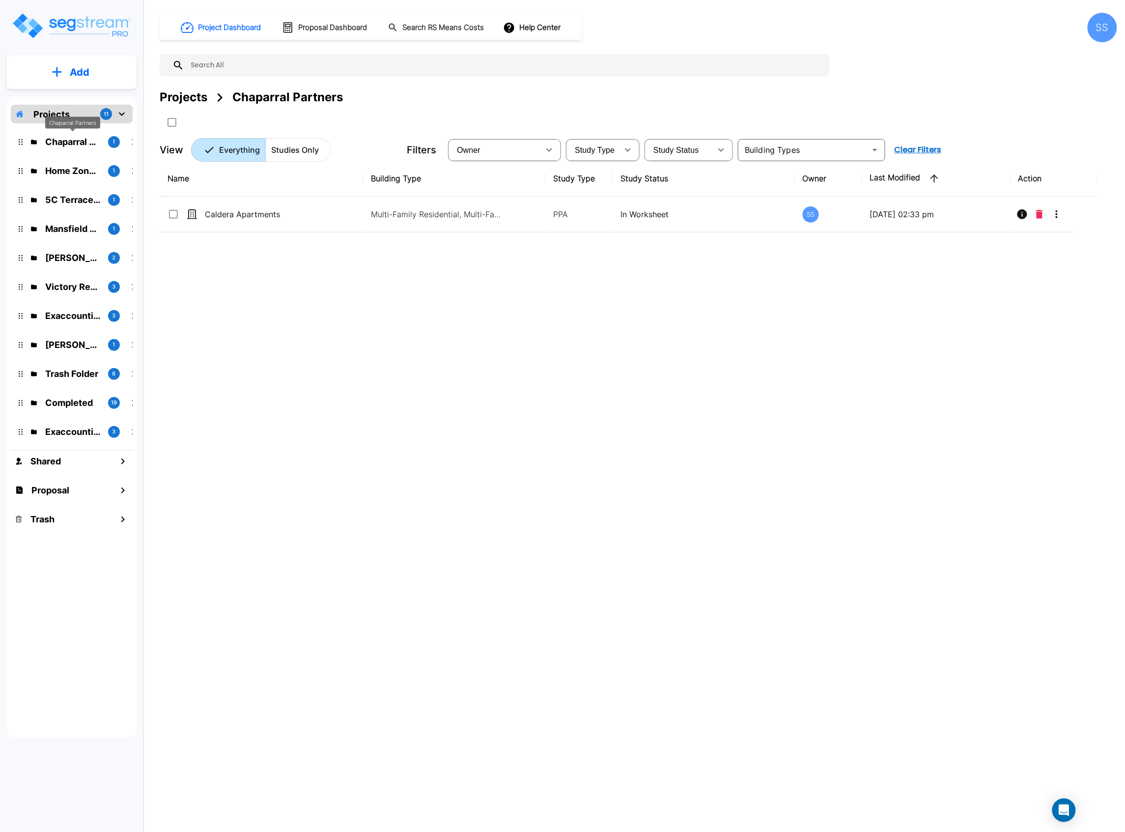
click at [86, 146] on p "Chaparral Partners" at bounding box center [72, 141] width 55 height 13
click at [77, 205] on p "5C Terrace Shops" at bounding box center [72, 199] width 55 height 13
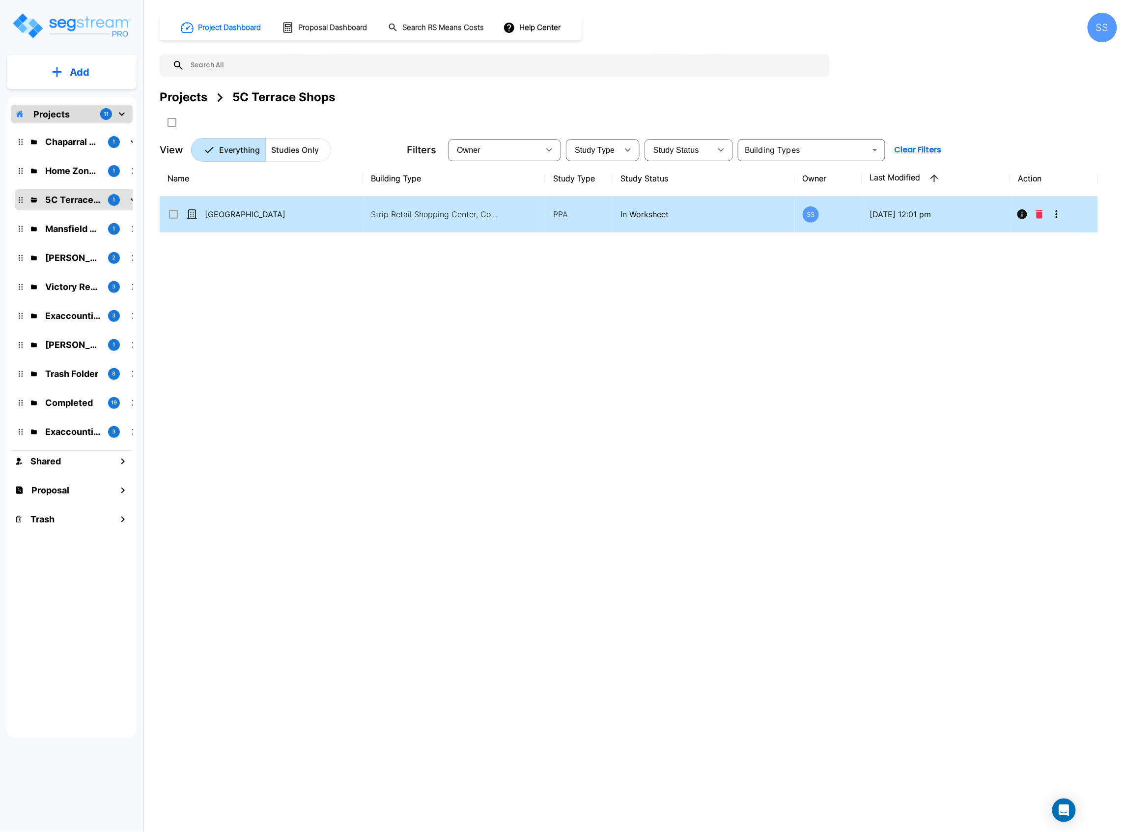
click at [277, 211] on p "[GEOGRAPHIC_DATA]" at bounding box center [254, 214] width 99 height 12
checkbox input "true"
click at [277, 211] on p "[GEOGRAPHIC_DATA]" at bounding box center [254, 214] width 99 height 12
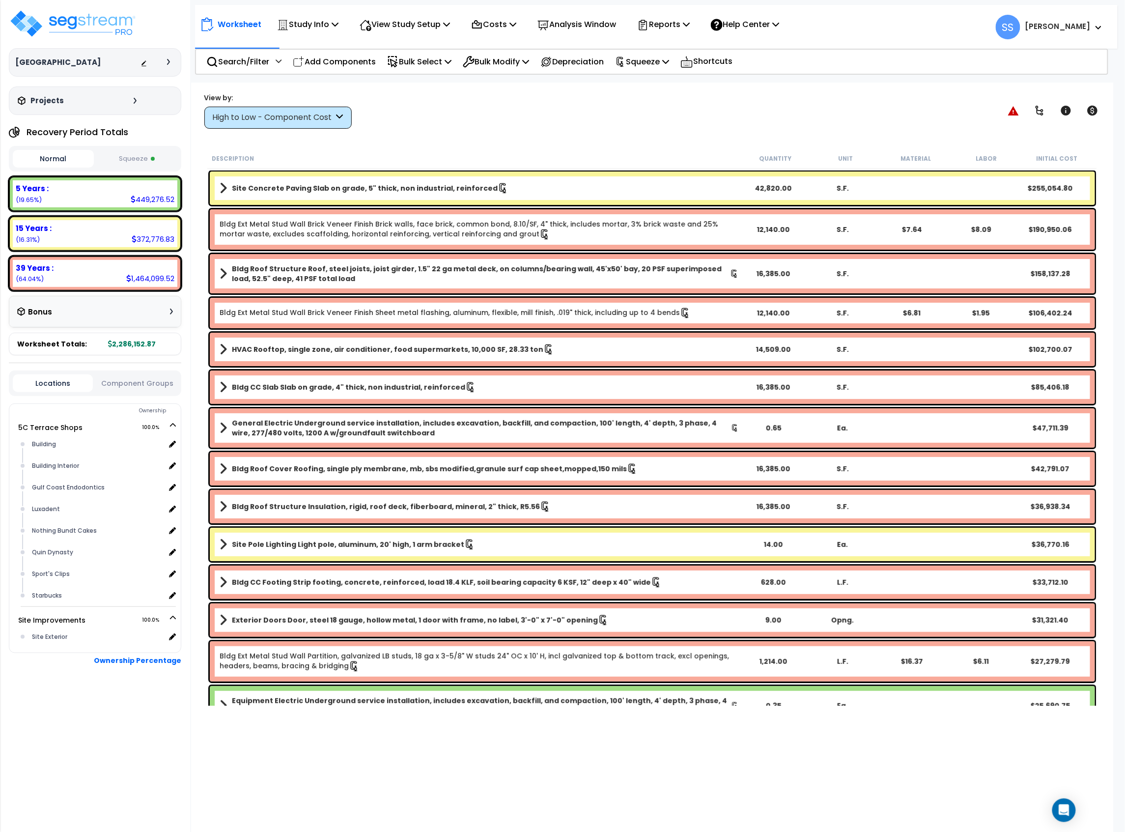
click at [164, 169] on div "Normal Squeeze" at bounding box center [95, 159] width 172 height 26
click at [167, 166] on button "Squeeze" at bounding box center [136, 158] width 81 height 17
click at [516, 24] on icon at bounding box center [512, 24] width 7 height 8
click at [504, 63] on link "Direct Costs" at bounding box center [514, 67] width 97 height 20
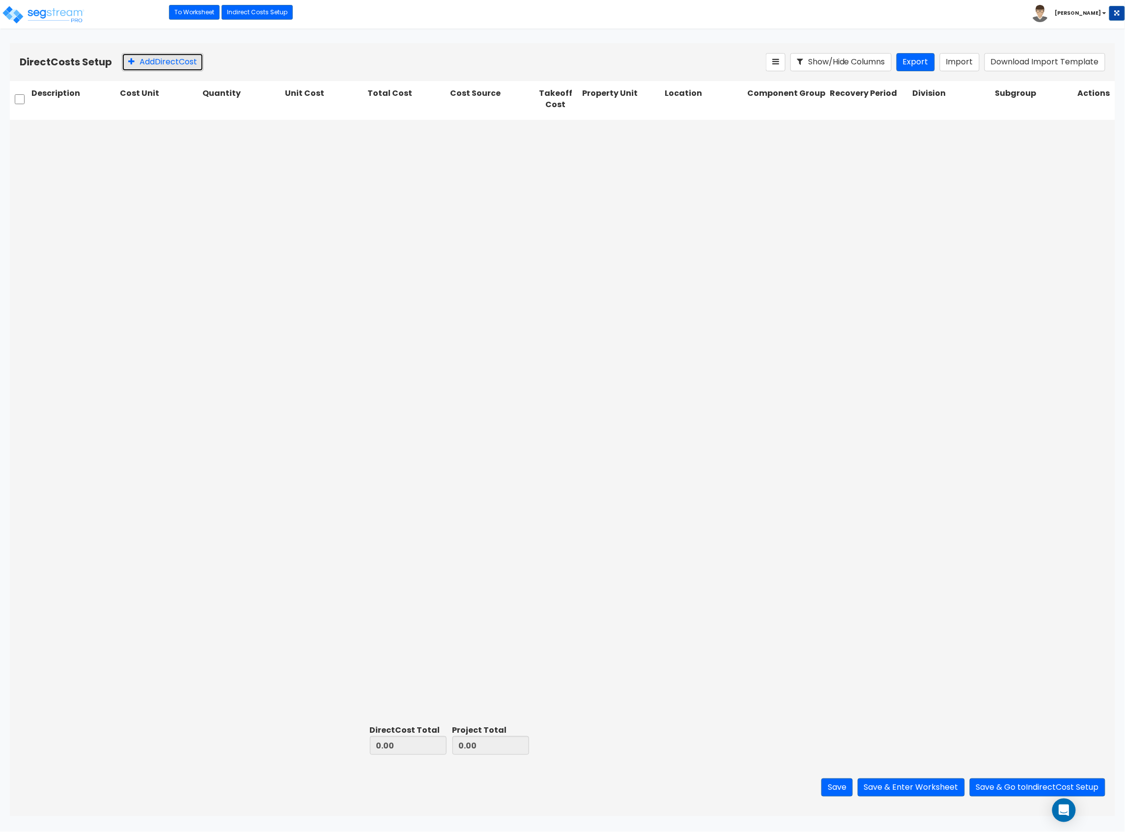
drag, startPoint x: 152, startPoint y: 66, endPoint x: 148, endPoint y: 71, distance: 6.0
click at [152, 66] on button "Add Direct Cost" at bounding box center [163, 62] width 82 height 18
click at [103, 132] on input "text" at bounding box center [73, 131] width 84 height 19
type input "Security Cameras"
type input "1"
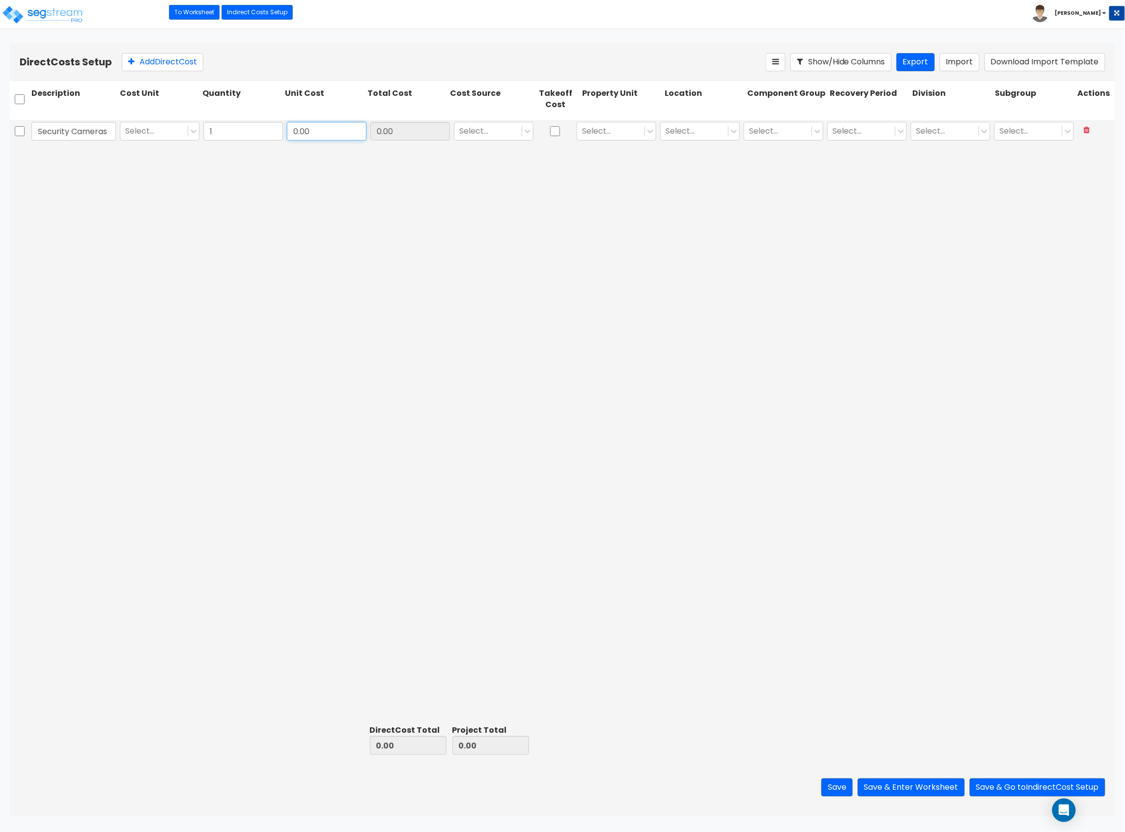
click at [339, 132] on input "0.00" at bounding box center [327, 131] width 80 height 19
type input "150,000"
type input "150,000.00"
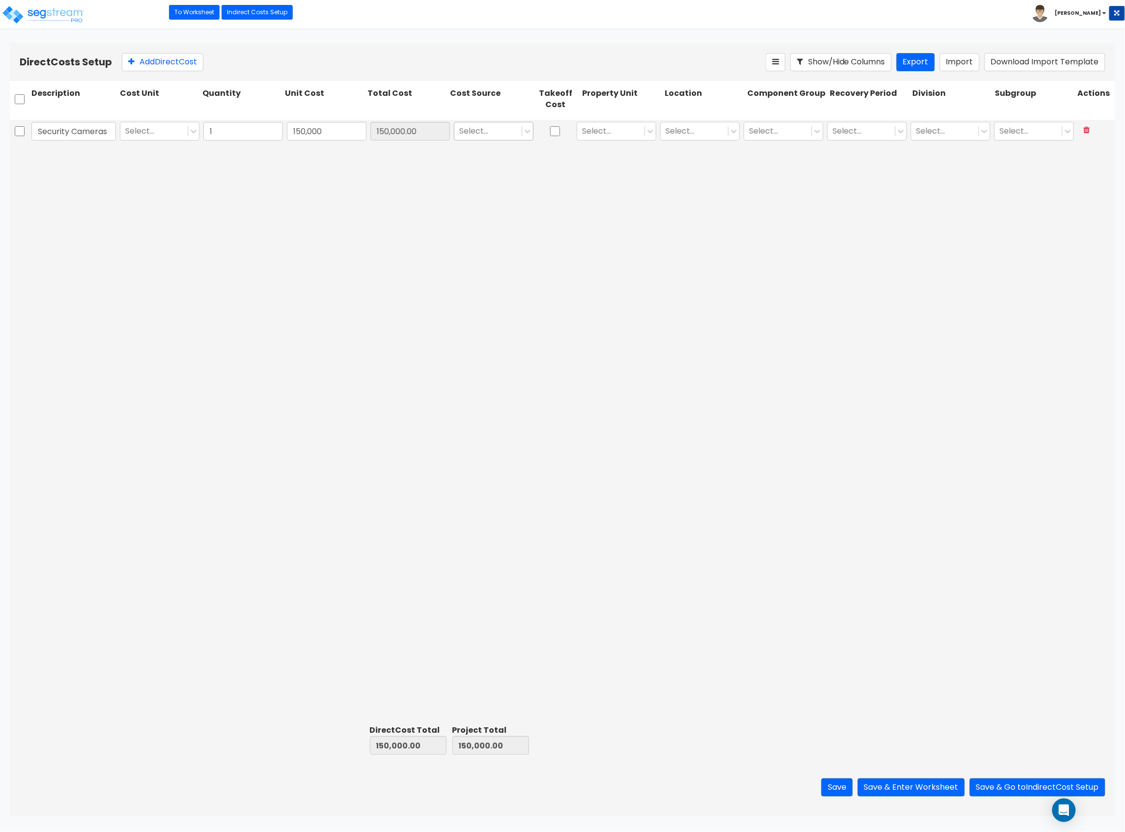
click at [504, 132] on div at bounding box center [487, 130] width 57 height 13
click at [487, 174] on div "Client Cost" at bounding box center [494, 173] width 80 height 18
click at [608, 126] on div at bounding box center [610, 130] width 57 height 13
click at [609, 154] on div "5C Terrace Shops" at bounding box center [617, 155] width 80 height 18
click at [698, 121] on div "Select..." at bounding box center [700, 131] width 84 height 23
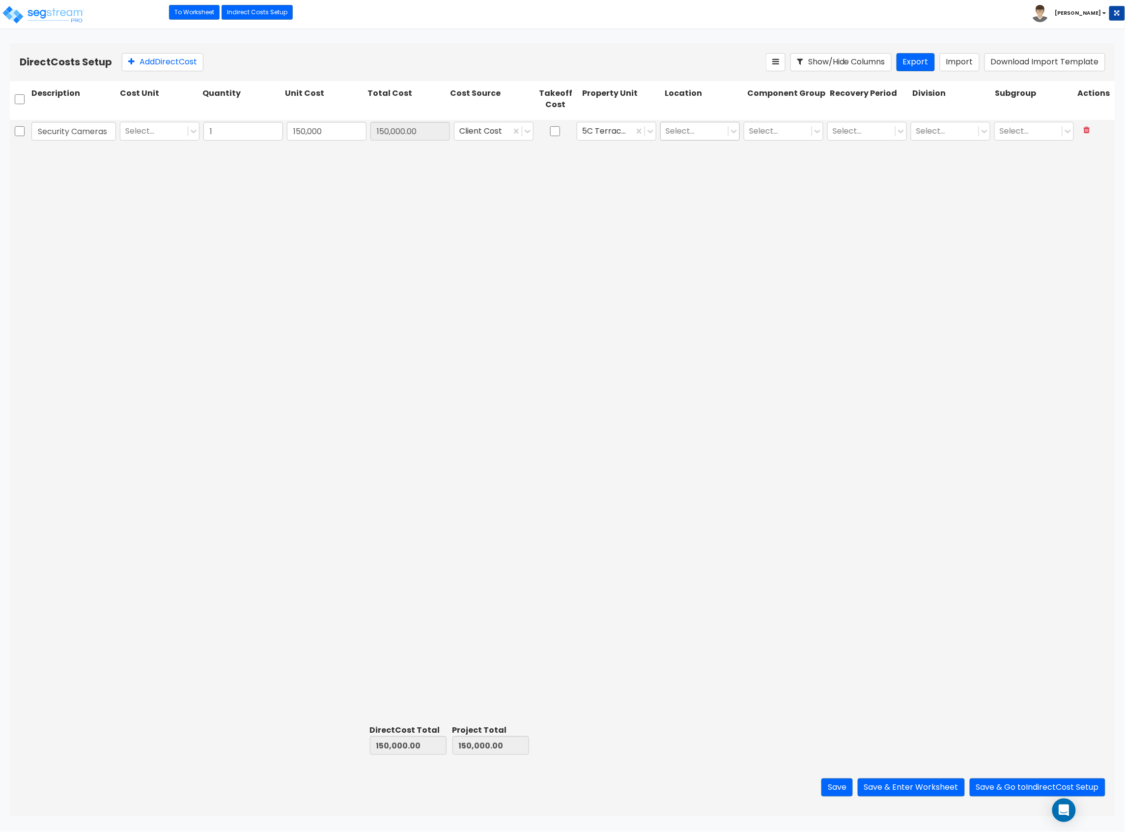
click at [690, 134] on div at bounding box center [694, 130] width 57 height 13
click at [688, 158] on div "Building" at bounding box center [700, 155] width 80 height 18
click at [781, 131] on div at bounding box center [777, 130] width 57 height 13
type input "securi"
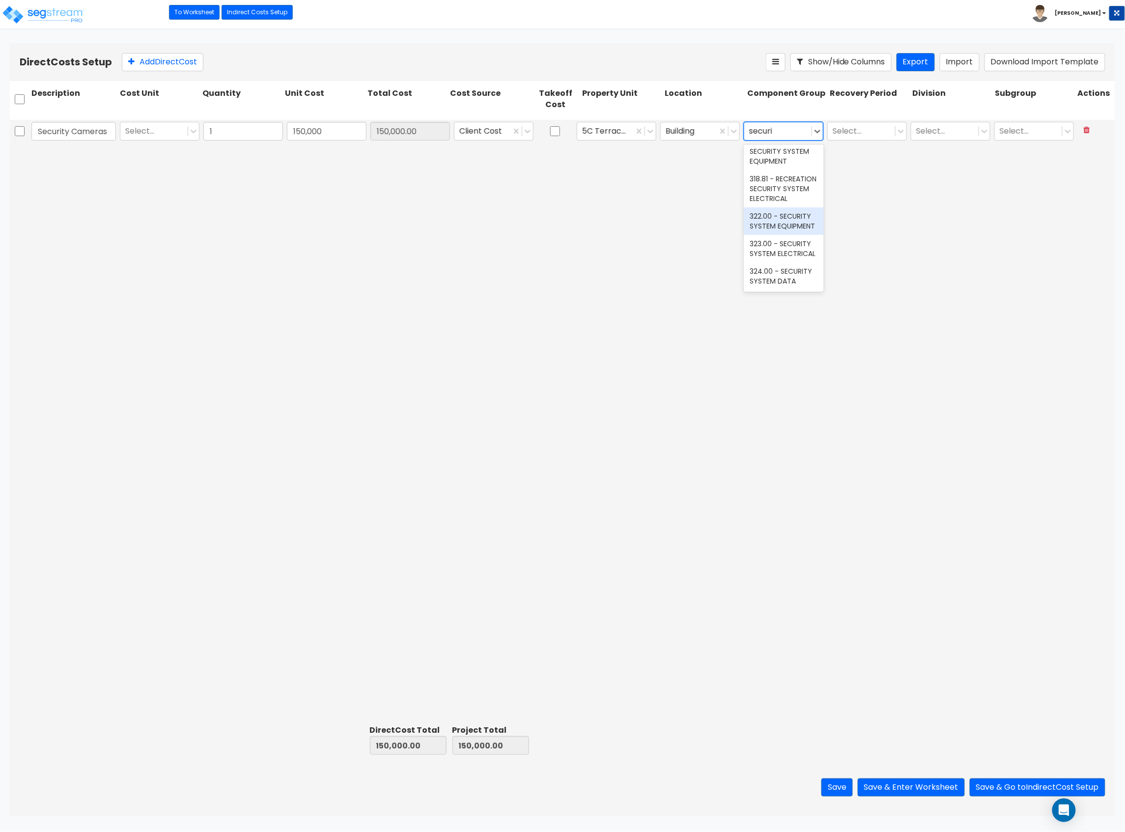
click at [772, 216] on div "322.00 - SECURITY SYSTEM EQUIPMENT" at bounding box center [784, 221] width 80 height 28
click at [854, 131] on div at bounding box center [861, 130] width 57 height 13
click at [856, 156] on div "5 Years" at bounding box center [868, 155] width 80 height 18
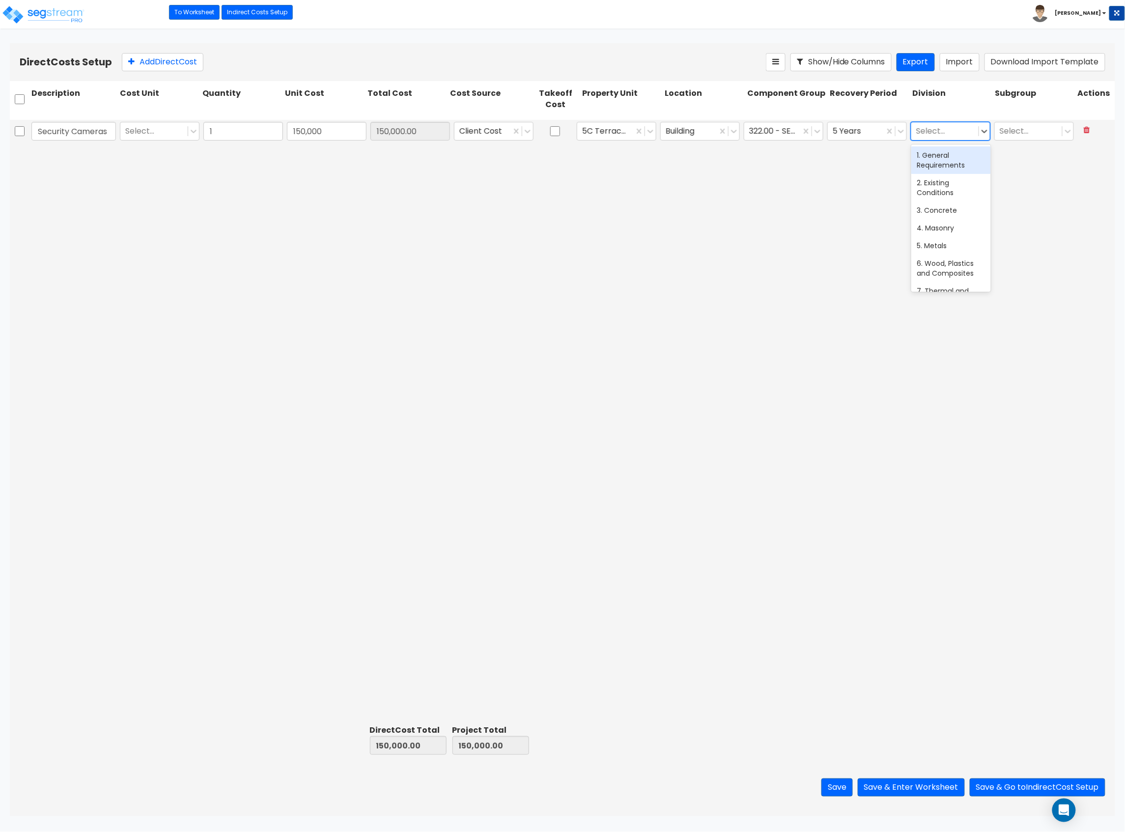
click at [925, 127] on div at bounding box center [944, 130] width 57 height 13
type input "sec"
click at [942, 161] on div "28. Electronic Safety and Security" at bounding box center [951, 160] width 80 height 28
click at [914, 786] on button "Save & Enter Worksheet" at bounding box center [911, 787] width 107 height 18
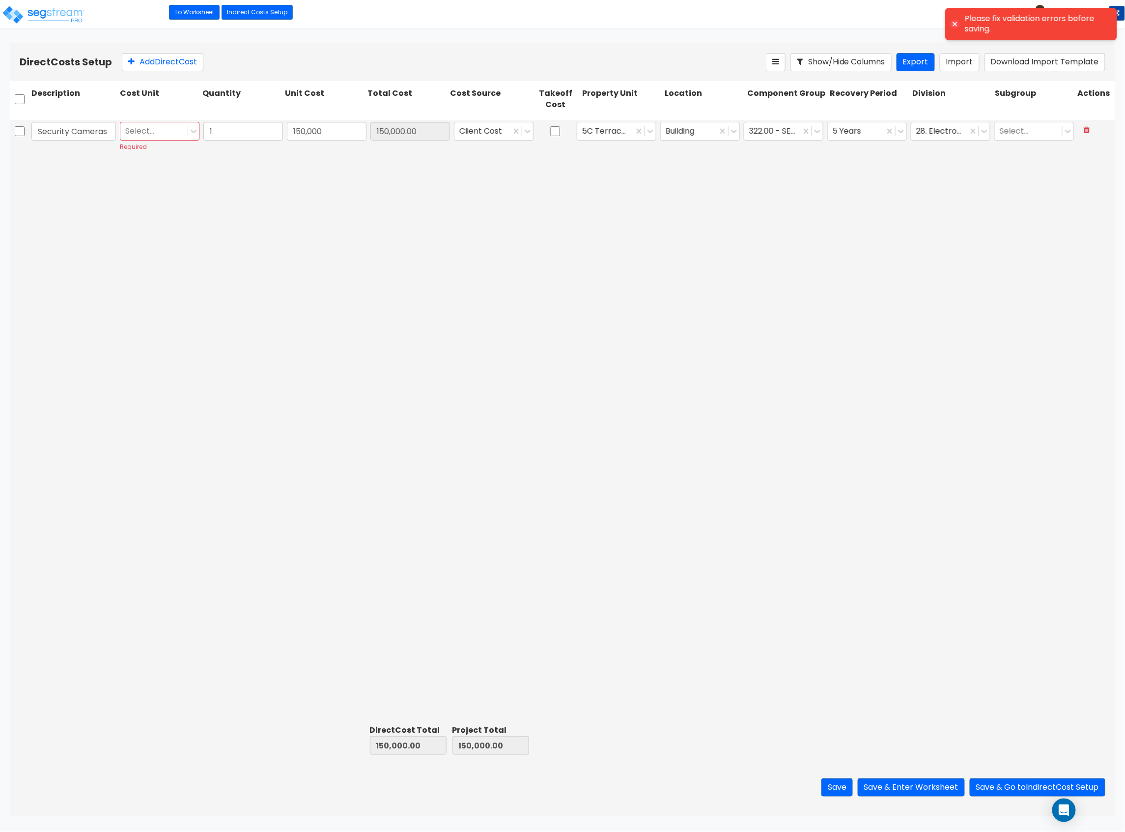
click at [164, 141] on div "Select... Required" at bounding box center [160, 136] width 84 height 33
click at [167, 134] on div at bounding box center [153, 130] width 57 height 13
click at [160, 177] on div "EA" at bounding box center [160, 181] width 80 height 18
click at [919, 784] on button "Save & Enter Worksheet" at bounding box center [911, 787] width 107 height 18
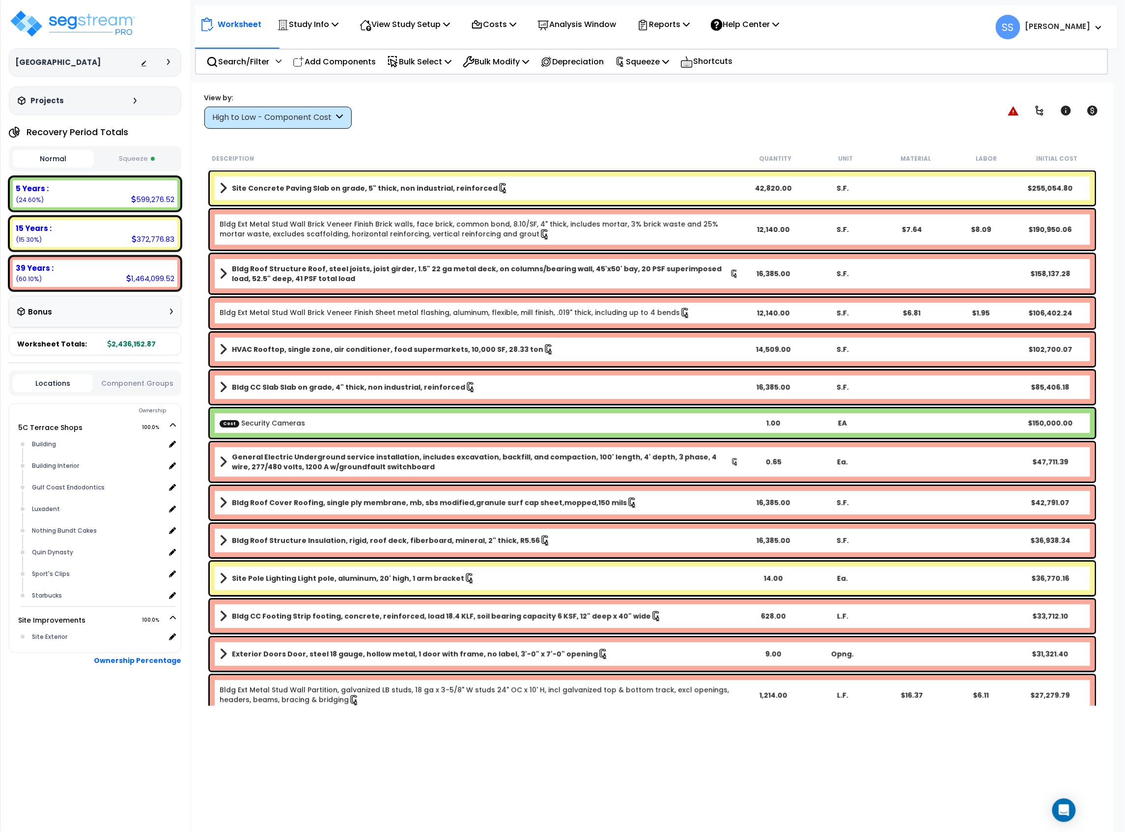
click at [152, 164] on button "Squeeze" at bounding box center [136, 158] width 81 height 17
click at [82, 156] on button "Normal" at bounding box center [53, 158] width 81 height 17
click at [138, 161] on button "Squeeze" at bounding box center [136, 158] width 81 height 17
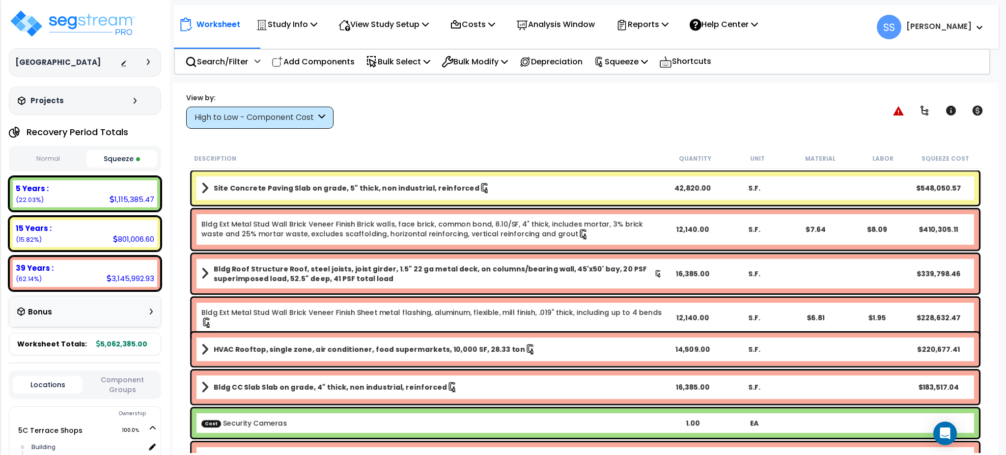
click at [415, 151] on div "Description Quantity Unit Material Labor Squeeze Cost" at bounding box center [585, 158] width 792 height 21
click at [244, 117] on div "High to Low - Component Cost" at bounding box center [255, 117] width 121 height 11
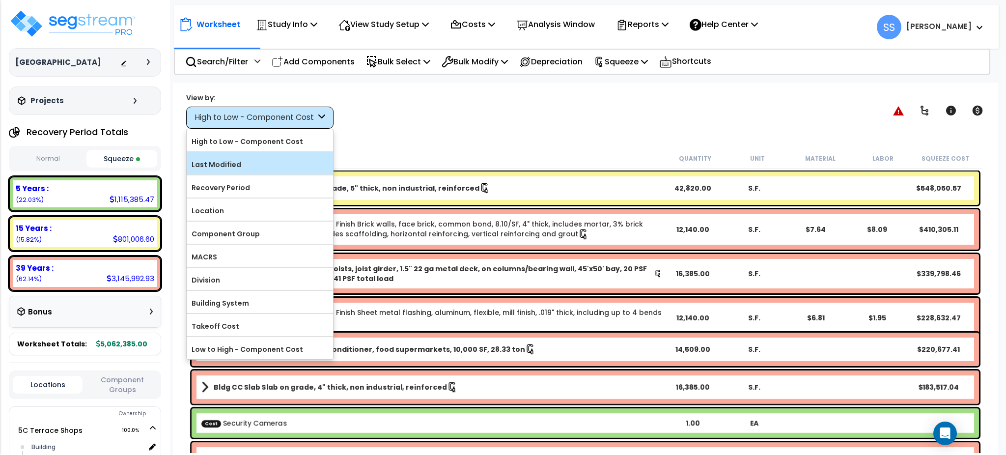
click at [243, 167] on label "Last Modified" at bounding box center [260, 164] width 146 height 15
click at [0, 0] on input "Last Modified" at bounding box center [0, 0] width 0 height 0
